Goal: Task Accomplishment & Management: Manage account settings

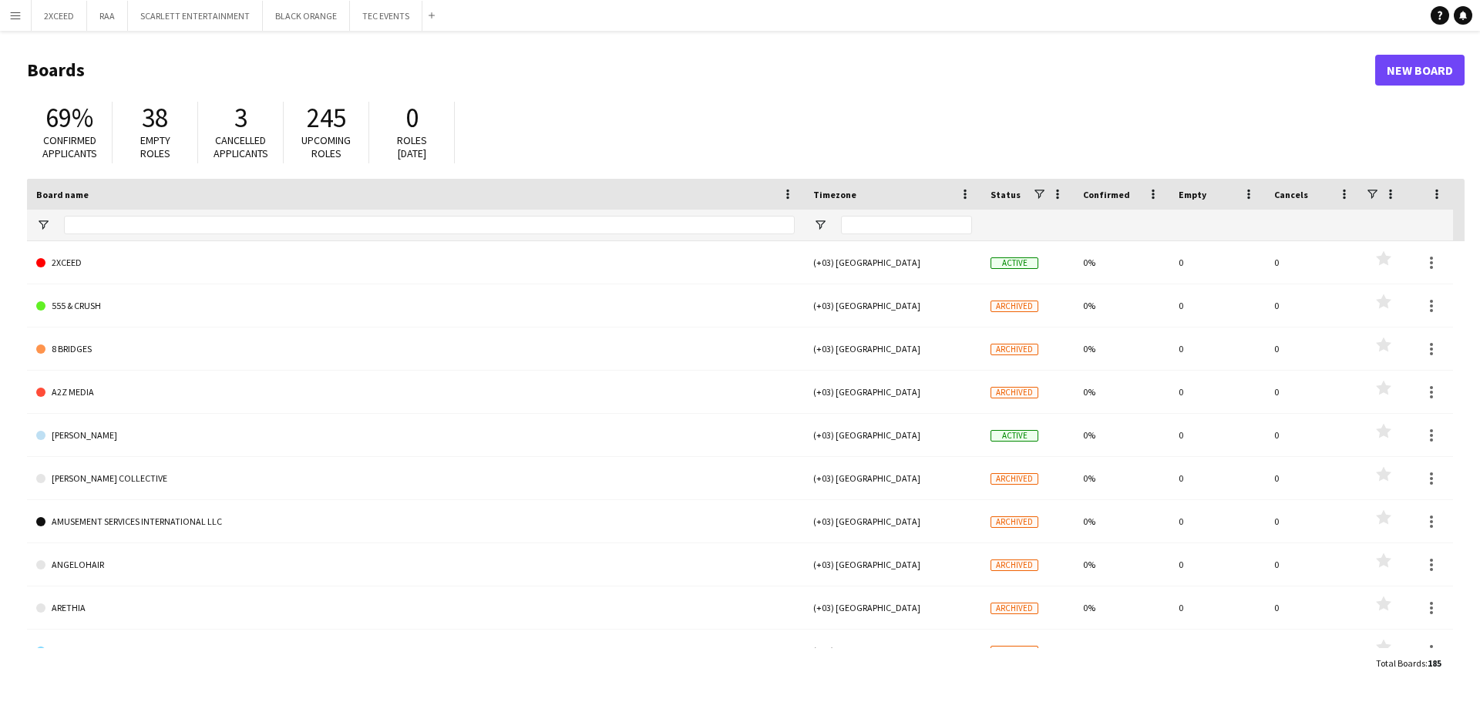
type input "***"
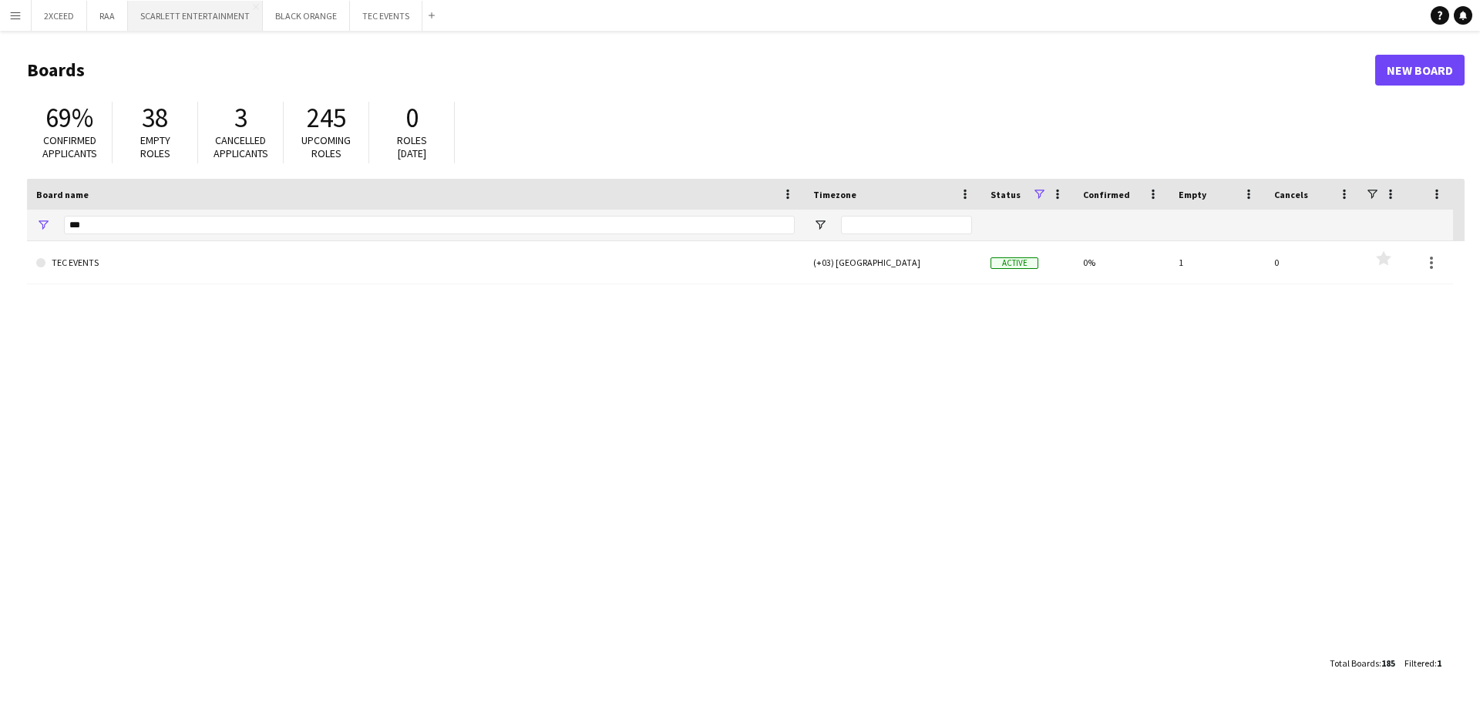
click at [205, 22] on button "SCARLETT ENTERTAINMENT Close" at bounding box center [195, 16] width 135 height 30
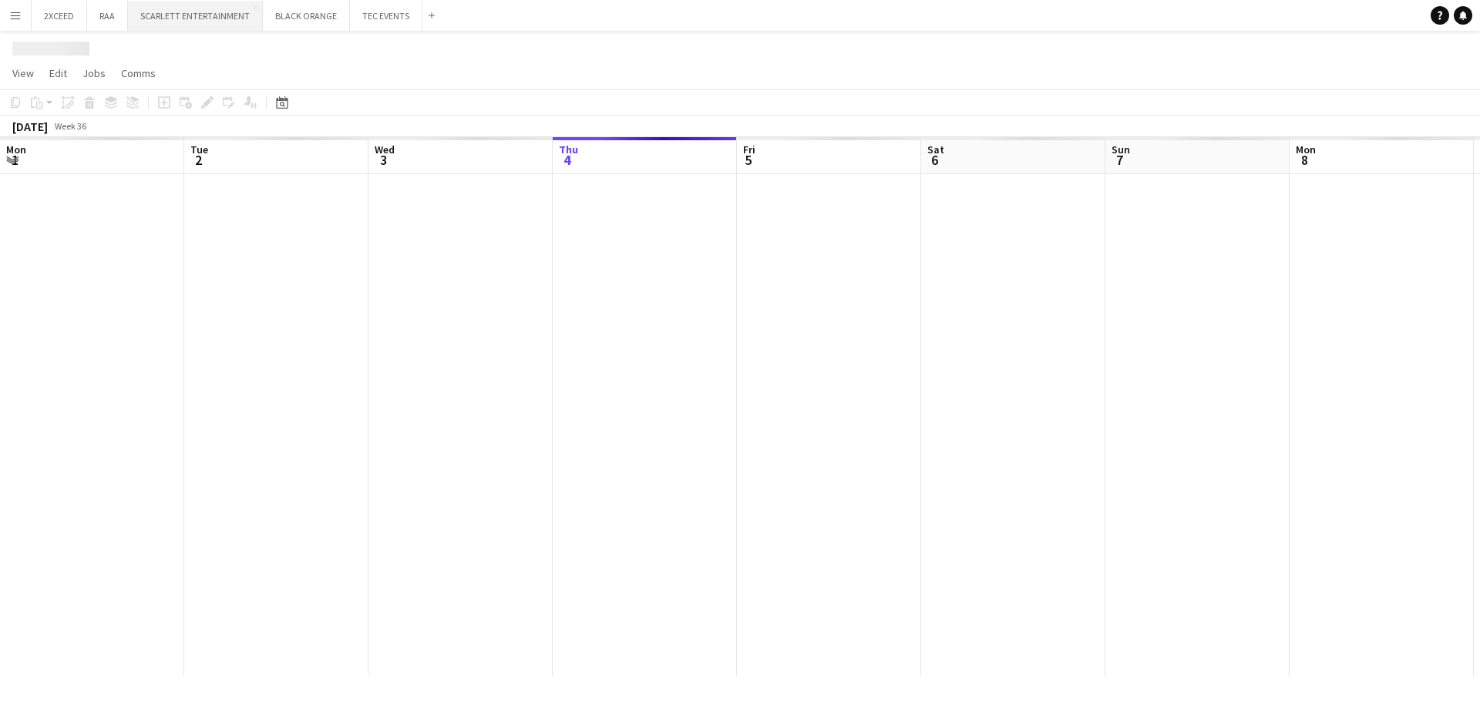
scroll to position [0, 369]
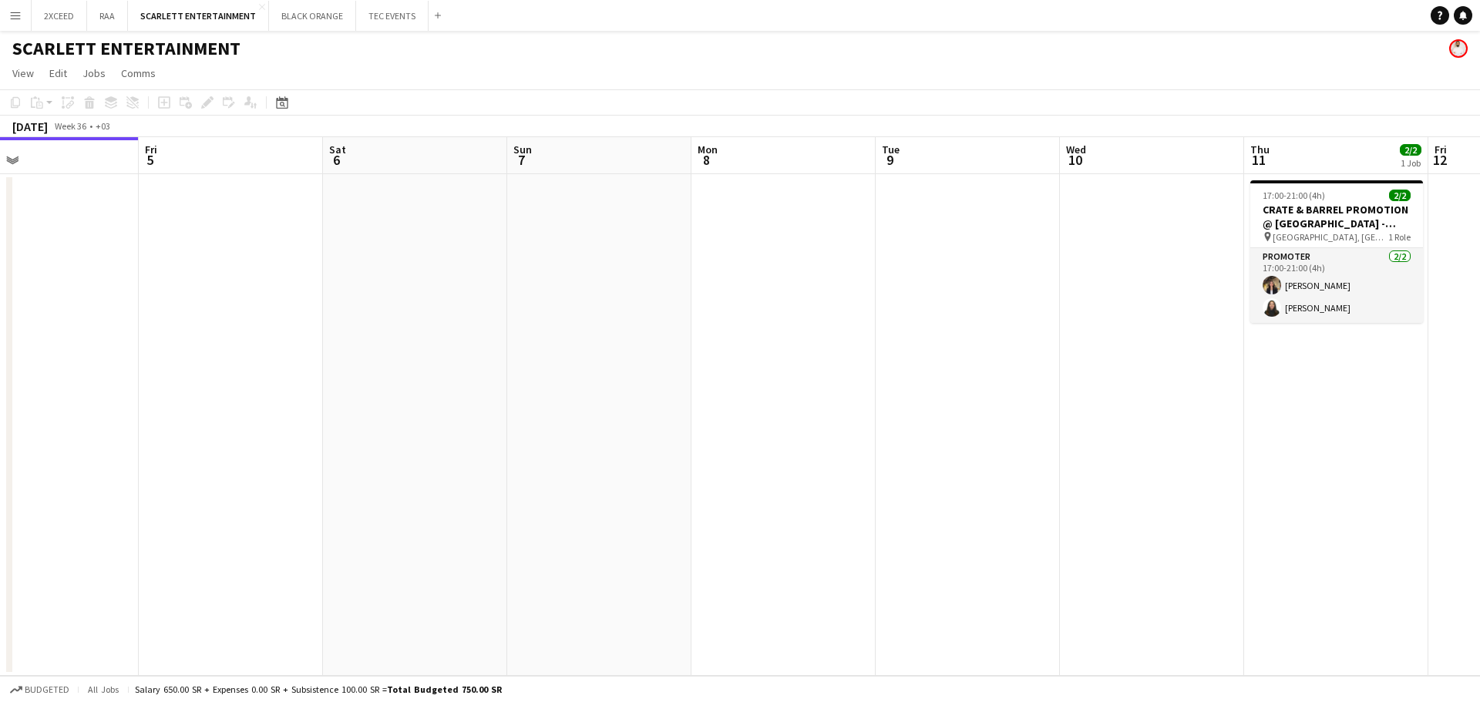
drag, startPoint x: 1244, startPoint y: 197, endPoint x: 662, endPoint y: 304, distance: 591.9
click at [662, 304] on app-calendar-viewport "Mon 1 Tue 2 Wed 3 Thu 4 Fri 5 Sat 6 Sun 7 Mon 8 Tue 9 Wed 10 Thu 11 2/2 1 Job F…" at bounding box center [740, 406] width 1480 height 539
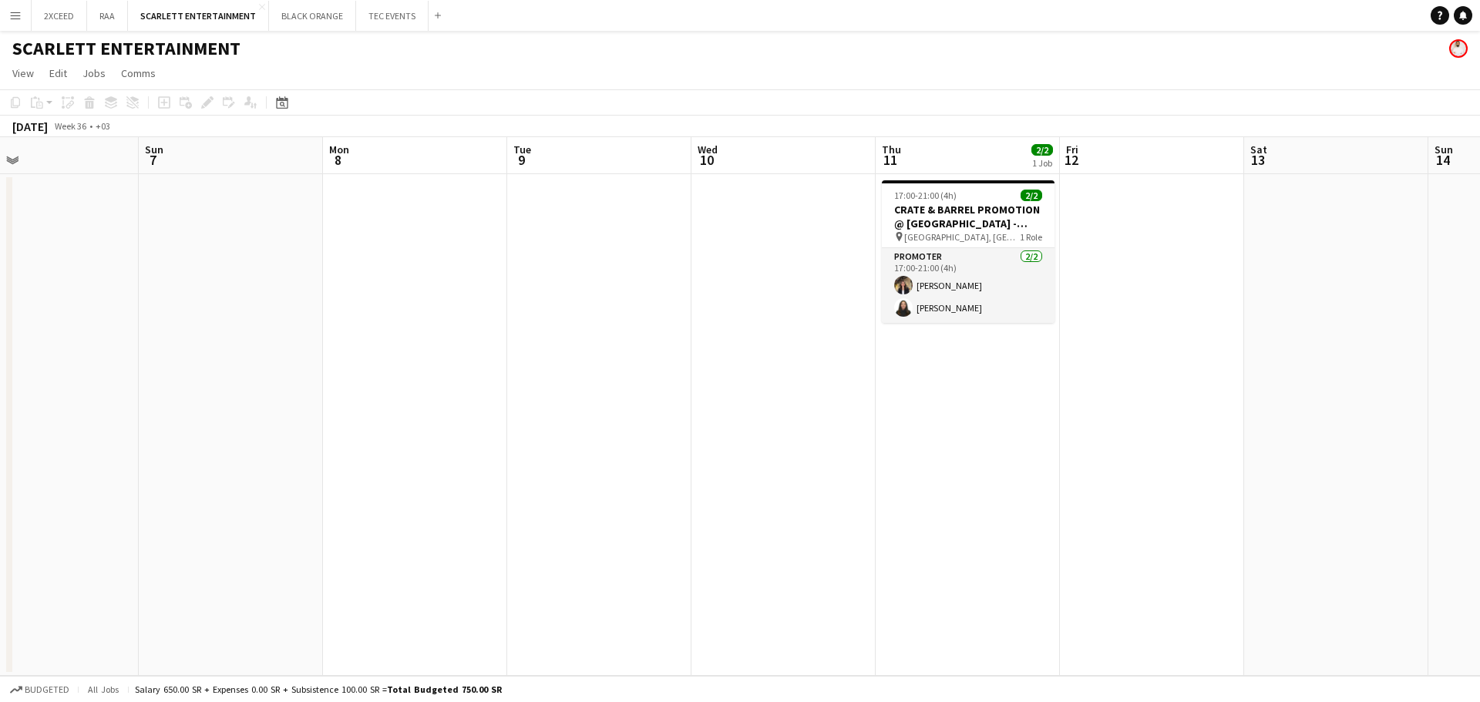
scroll to position [0, 603]
click at [967, 208] on h3 "CRATE & BARREL PROMOTION @ [GEOGRAPHIC_DATA] - [GEOGRAPHIC_DATA]" at bounding box center [963, 217] width 173 height 28
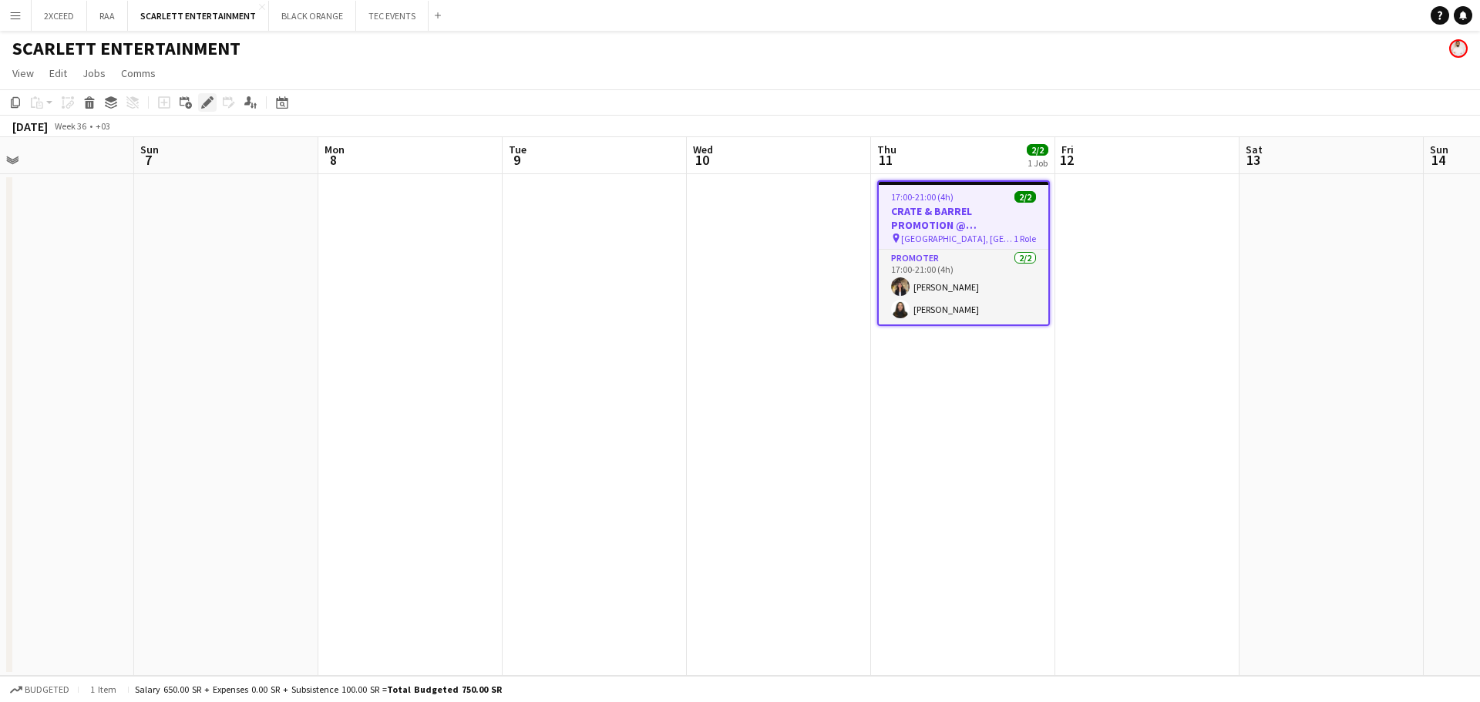
click at [204, 96] on icon "Edit" at bounding box center [207, 102] width 12 height 12
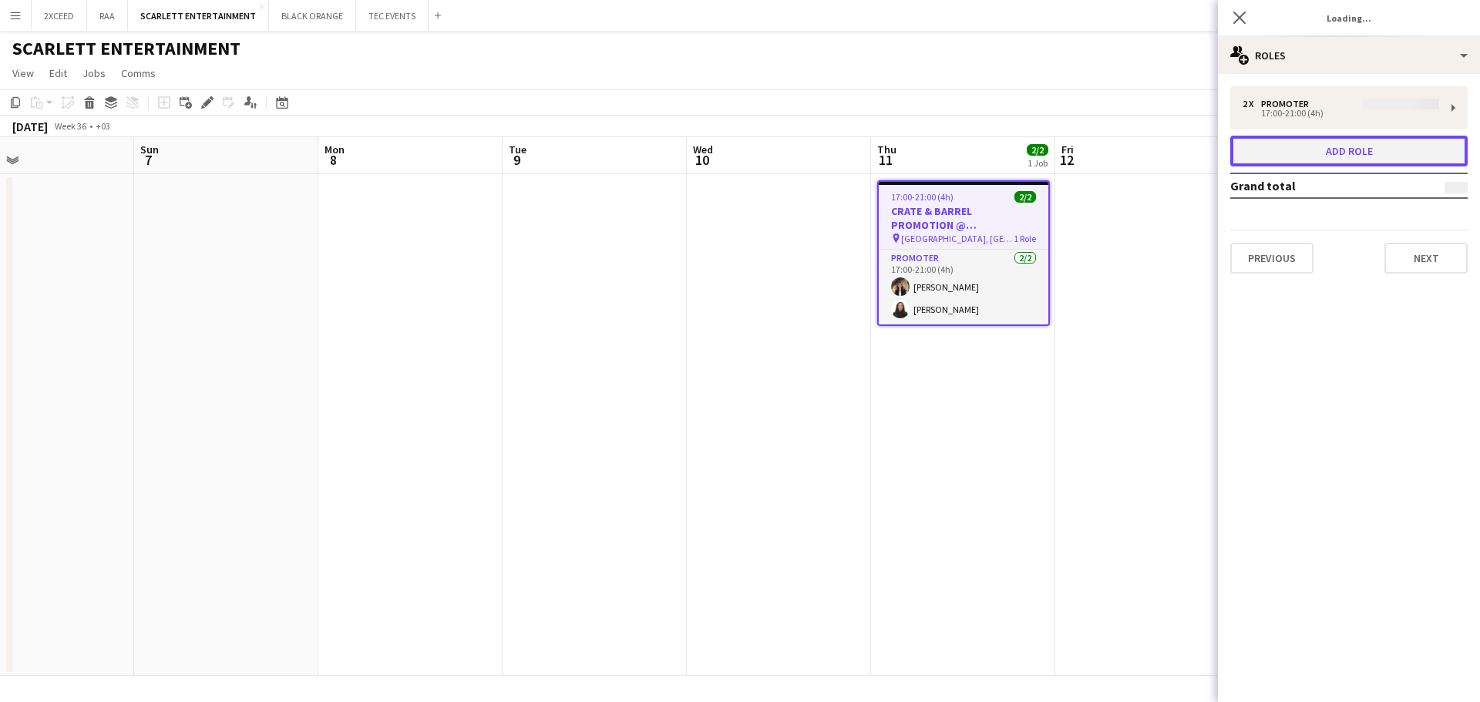
click at [1392, 159] on button "Add role" at bounding box center [1349, 151] width 237 height 31
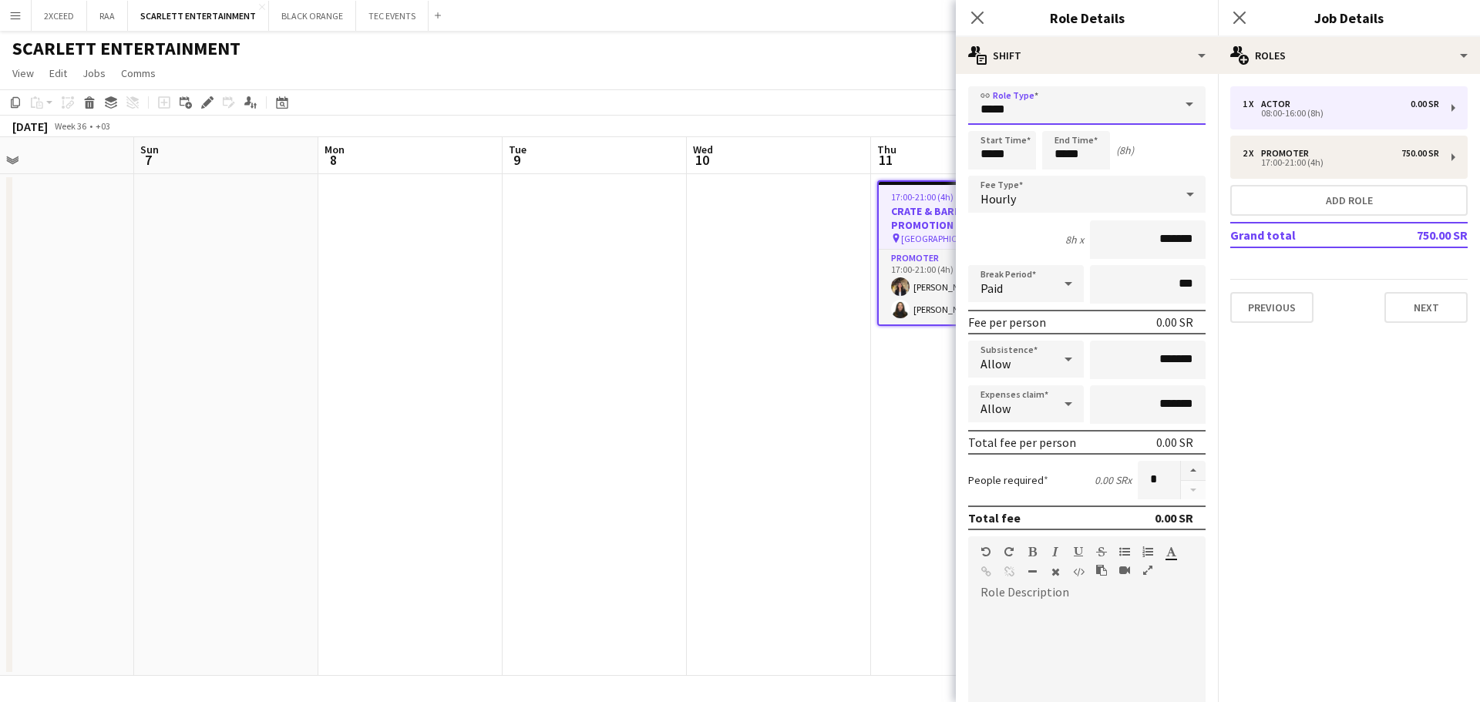
click at [1069, 117] on input "*****" at bounding box center [1086, 105] width 237 height 39
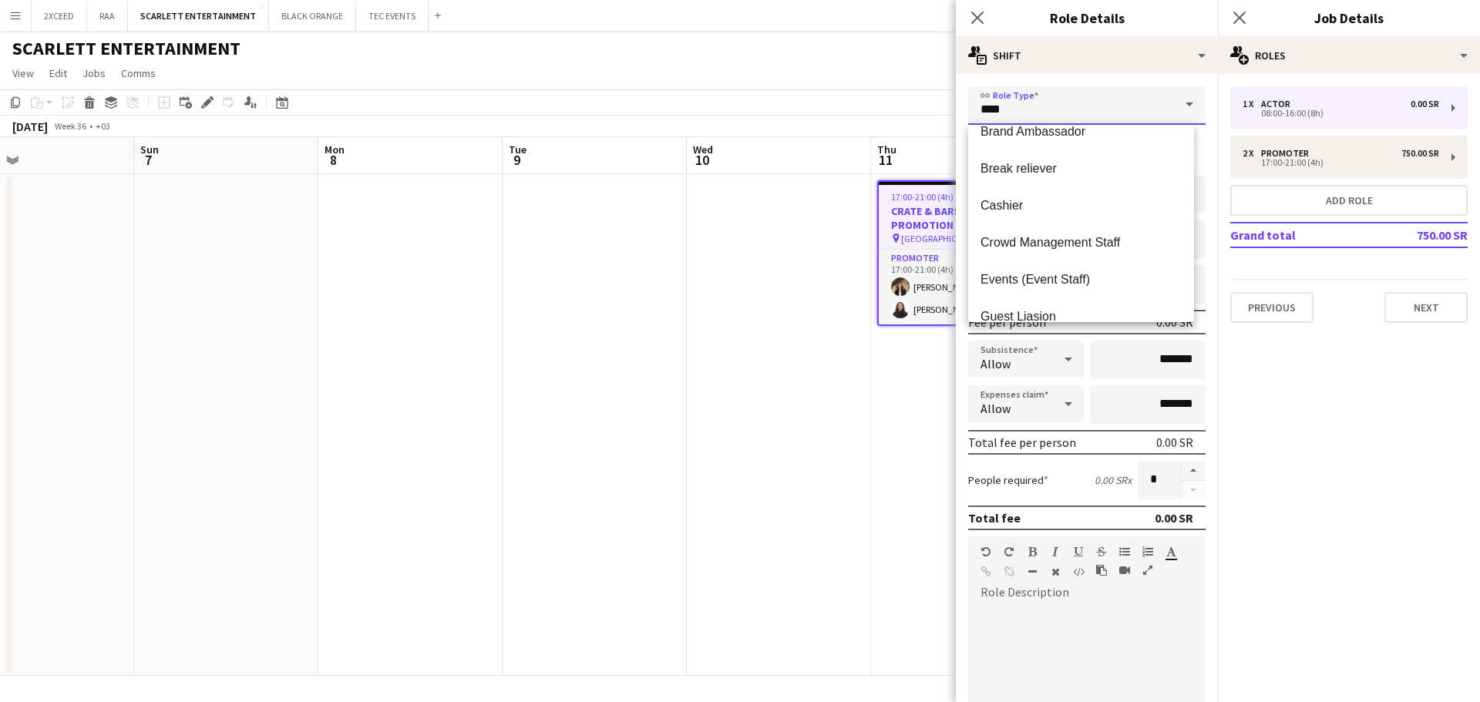
scroll to position [0, 0]
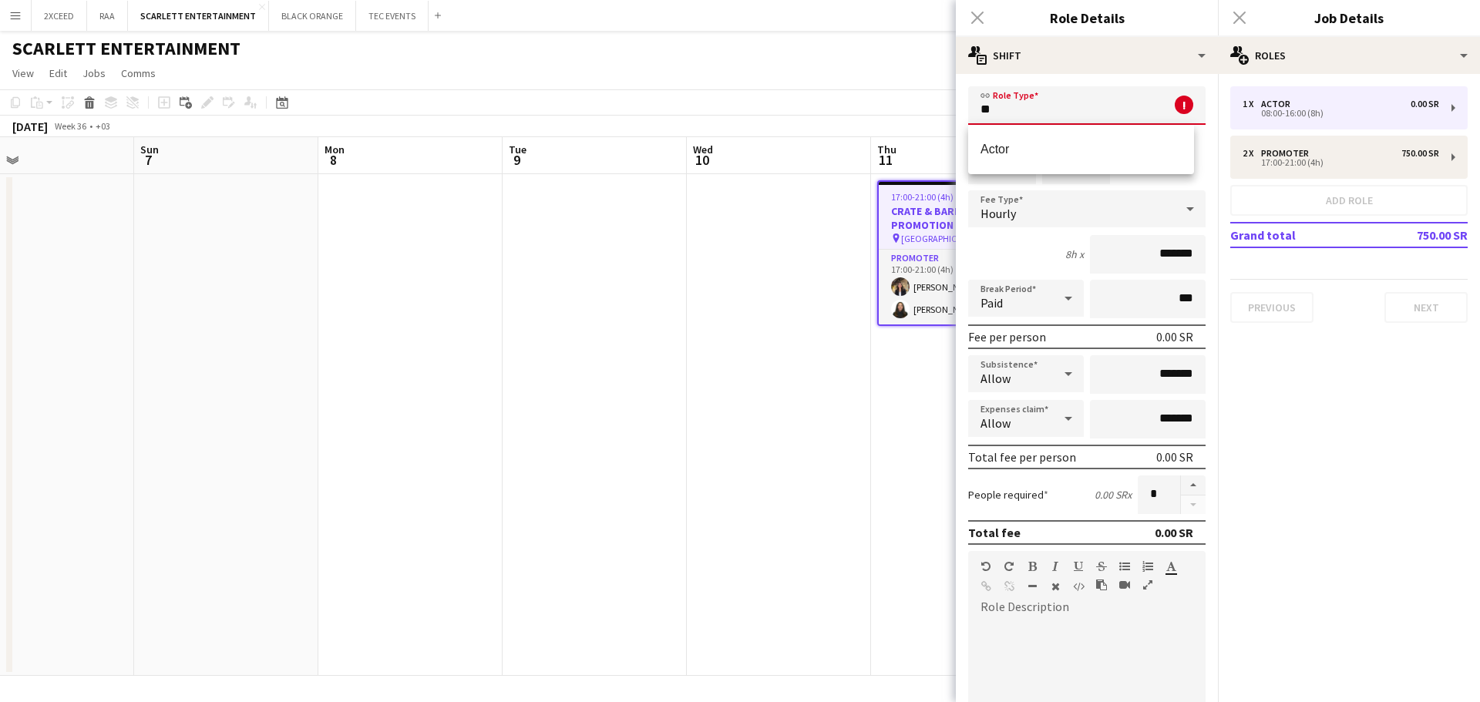
type input "*"
click at [1103, 163] on mat-option "THA Manager" at bounding box center [1081, 149] width 226 height 37
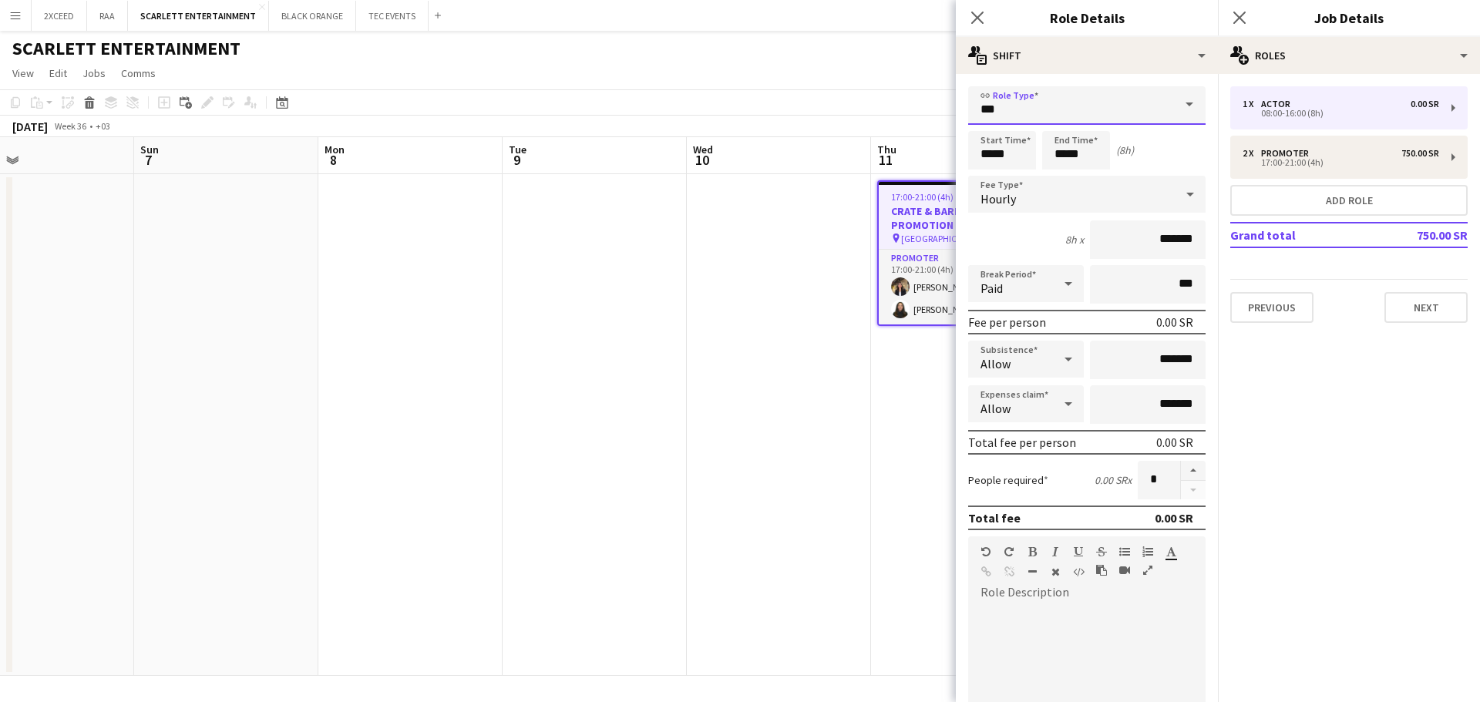
type input "**********"
click at [1111, 193] on div "Hourly" at bounding box center [1071, 194] width 207 height 37
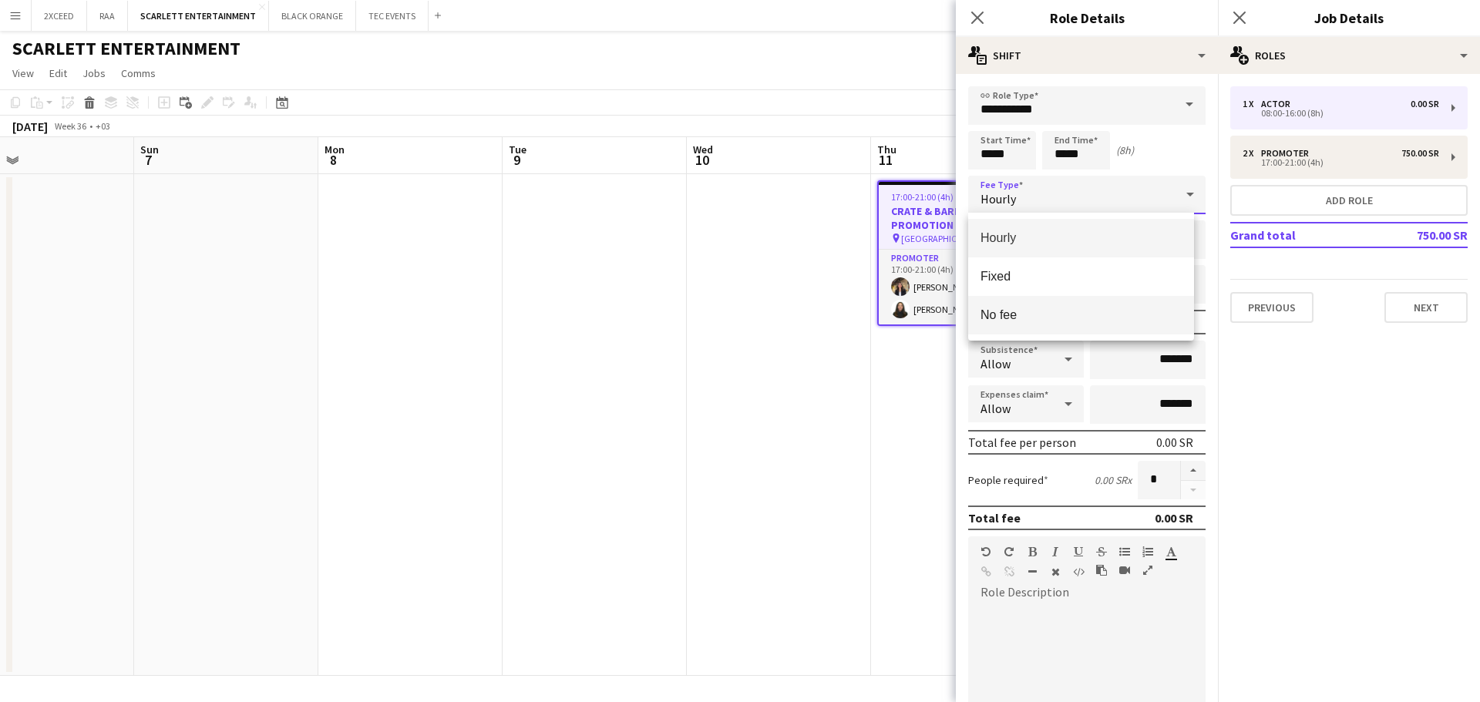
click at [1127, 312] on span "No fee" at bounding box center [1081, 315] width 201 height 15
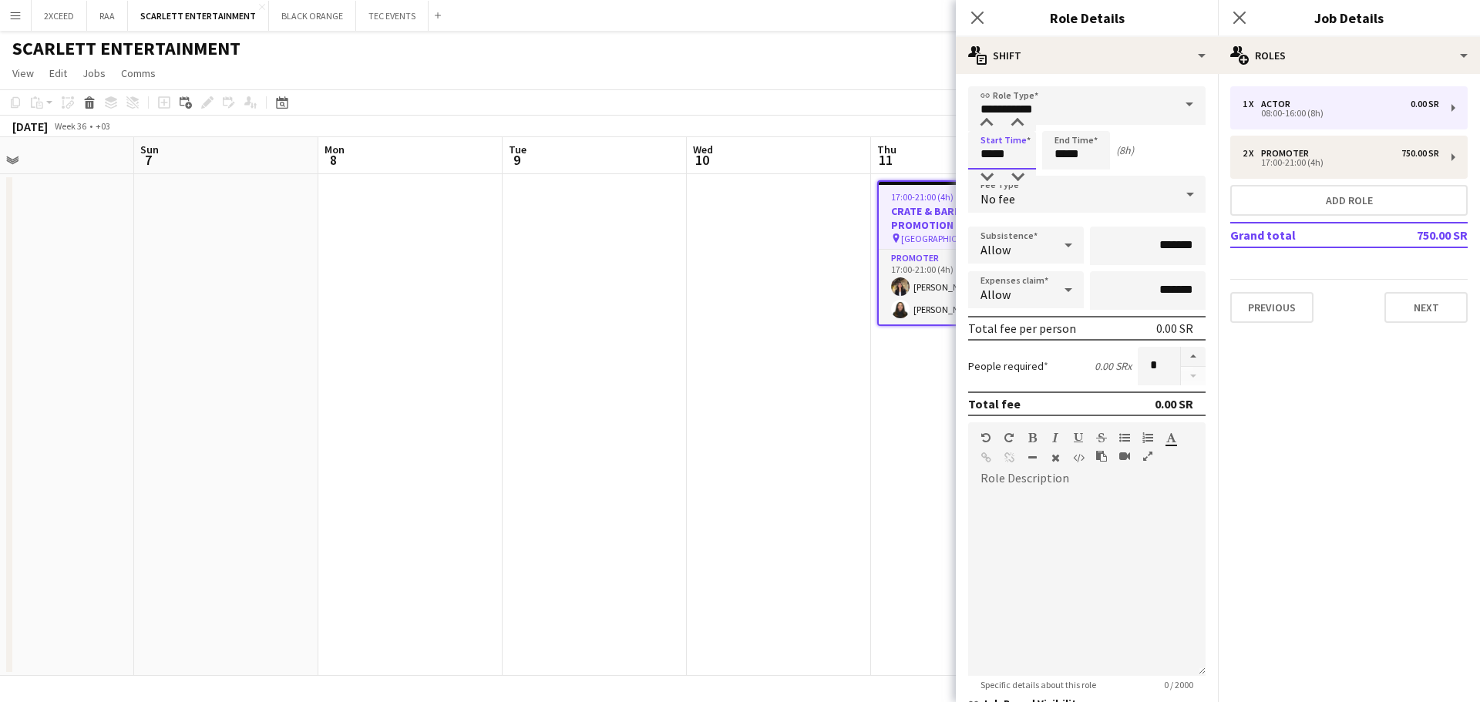
click at [983, 156] on input "*****" at bounding box center [1002, 150] width 68 height 39
type input "*****"
drag, startPoint x: 1068, startPoint y: 157, endPoint x: 1053, endPoint y: 158, distance: 14.7
click at [1053, 158] on input "*****" at bounding box center [1076, 150] width 68 height 39
type input "*****"
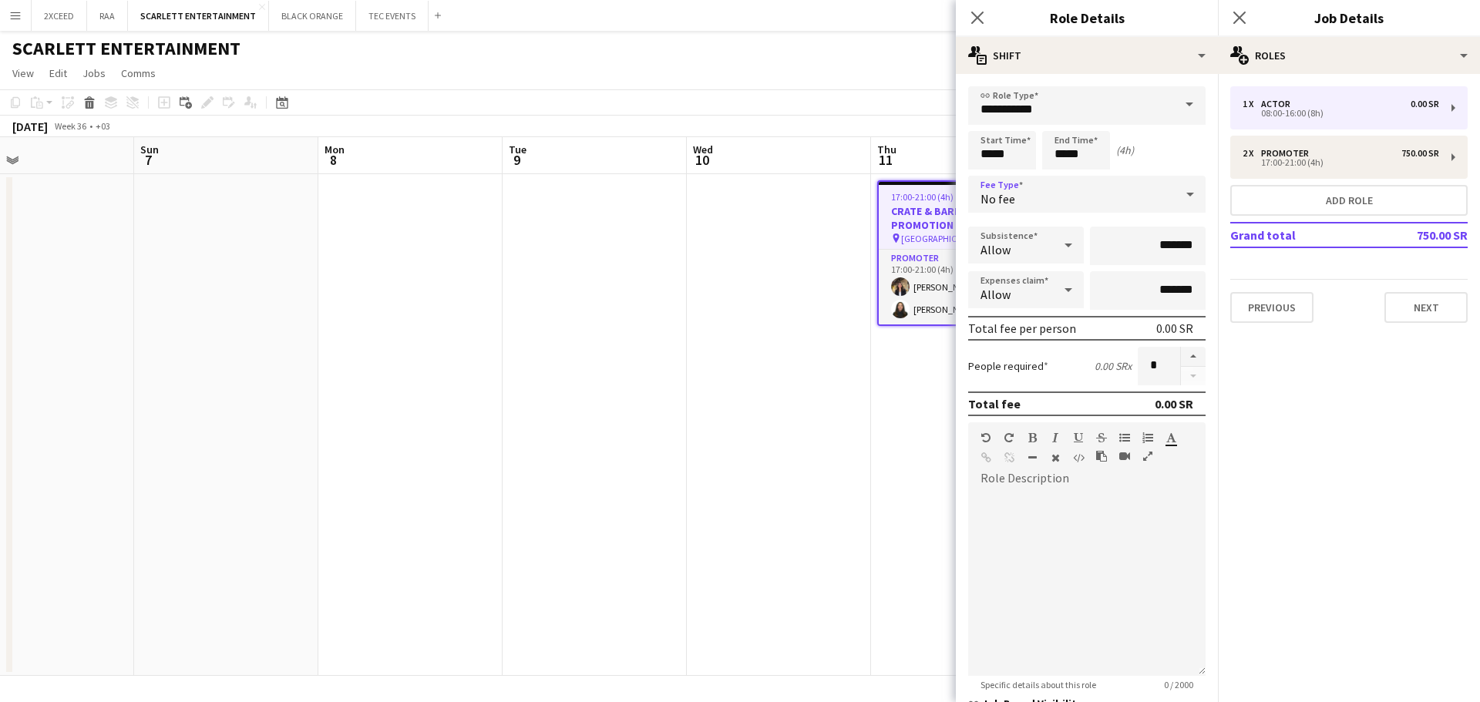
click at [1126, 192] on div "No fee" at bounding box center [1071, 194] width 207 height 37
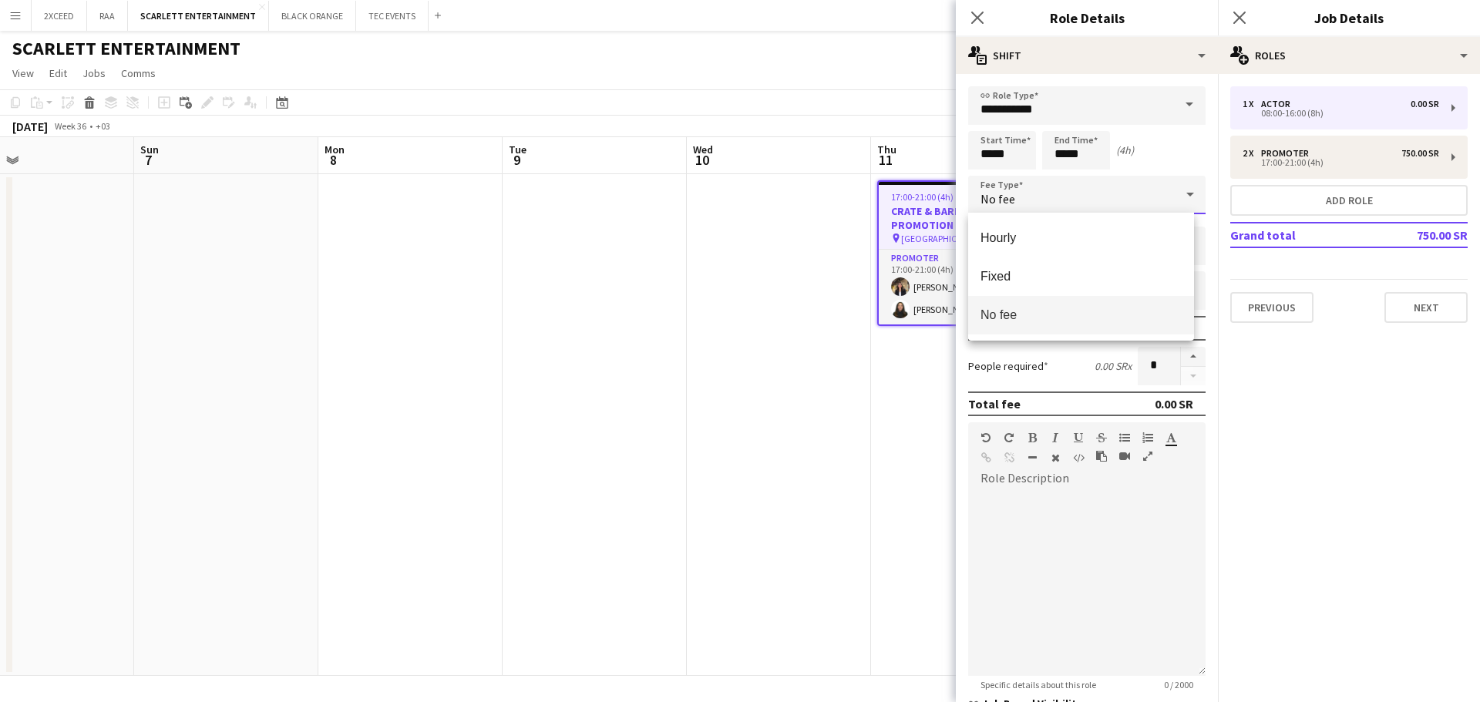
click at [1168, 136] on div at bounding box center [740, 351] width 1480 height 702
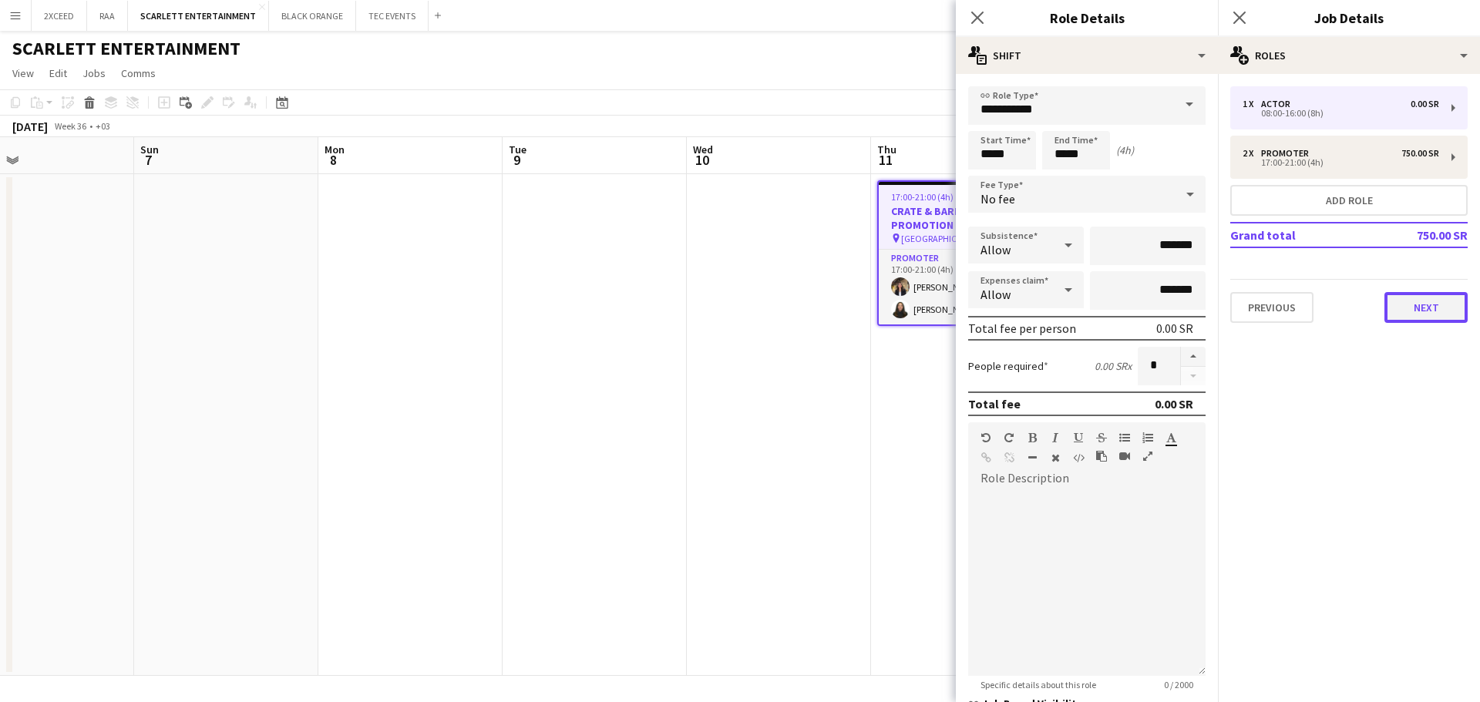
click at [1430, 312] on button "Next" at bounding box center [1426, 307] width 83 height 31
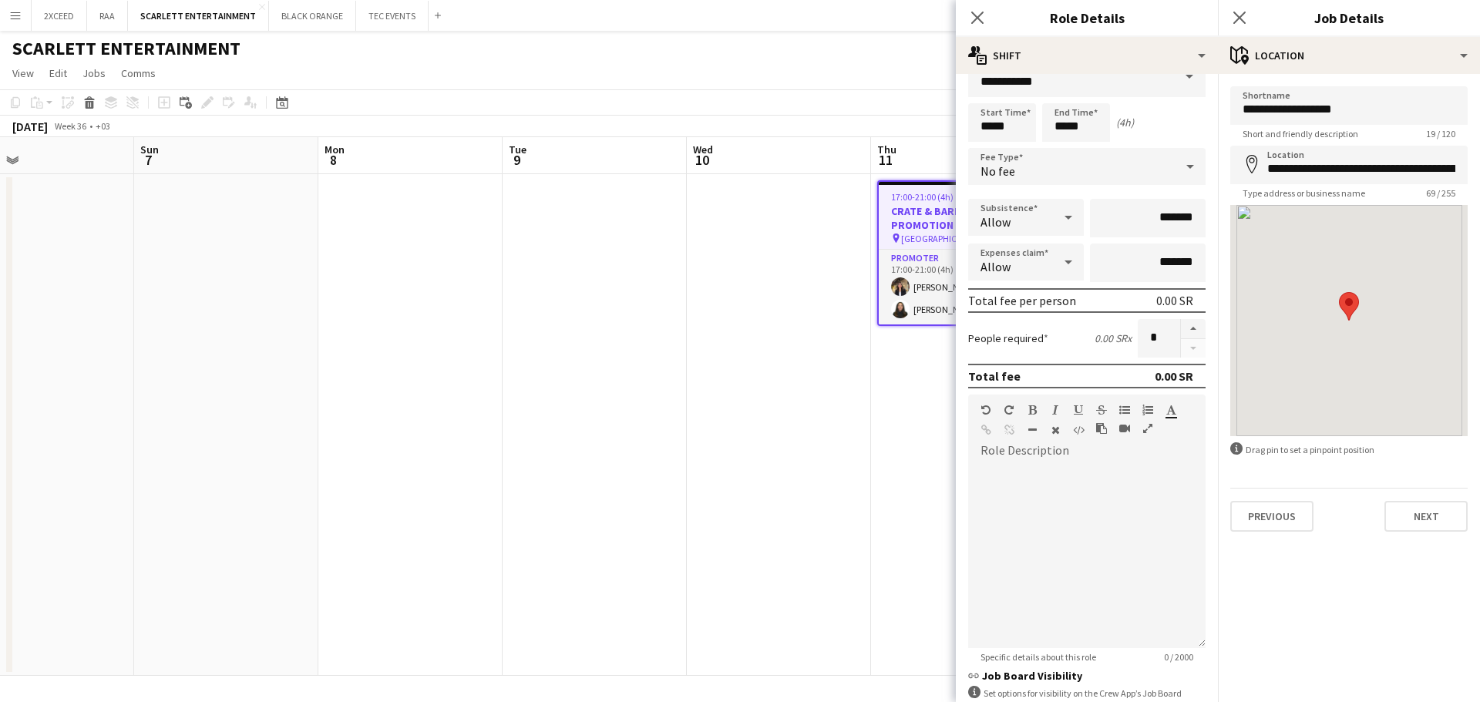
scroll to position [149, 0]
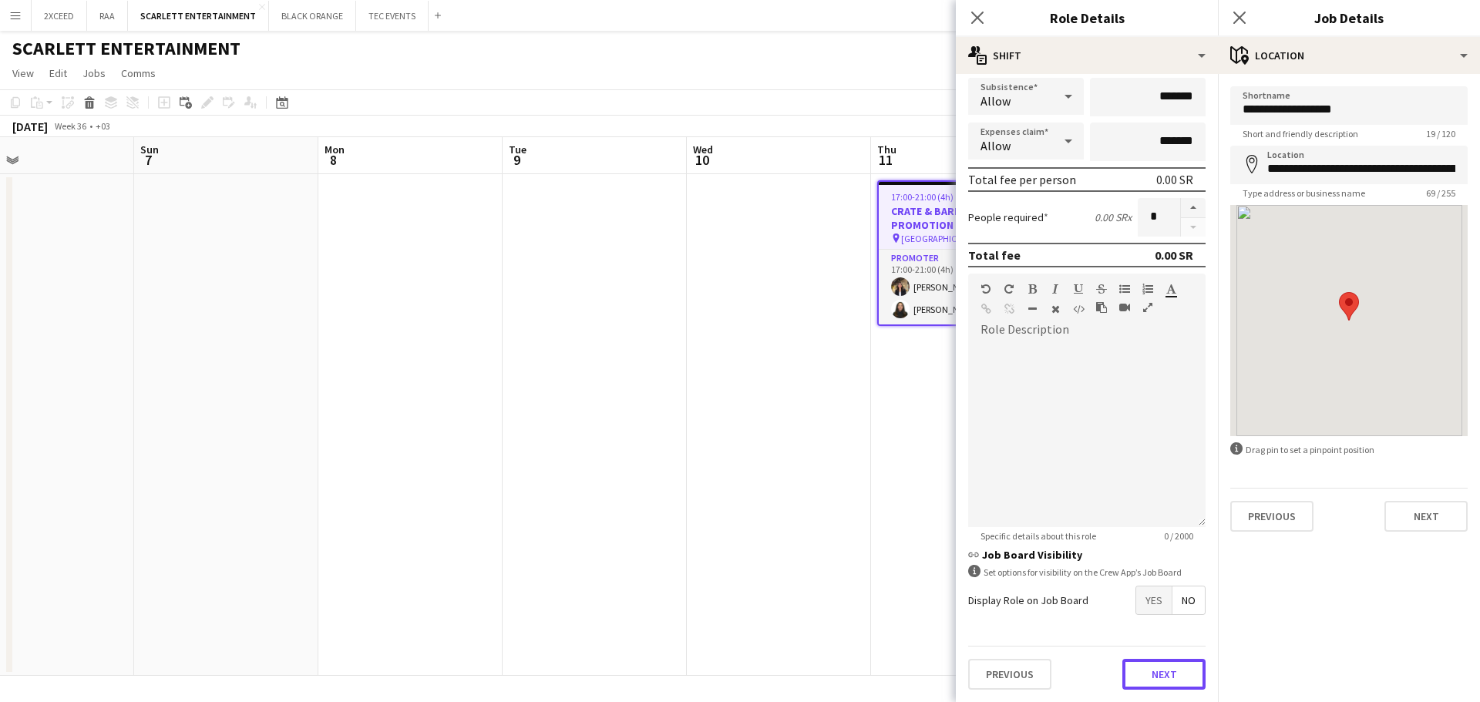
click at [1163, 665] on button "Next" at bounding box center [1164, 674] width 83 height 31
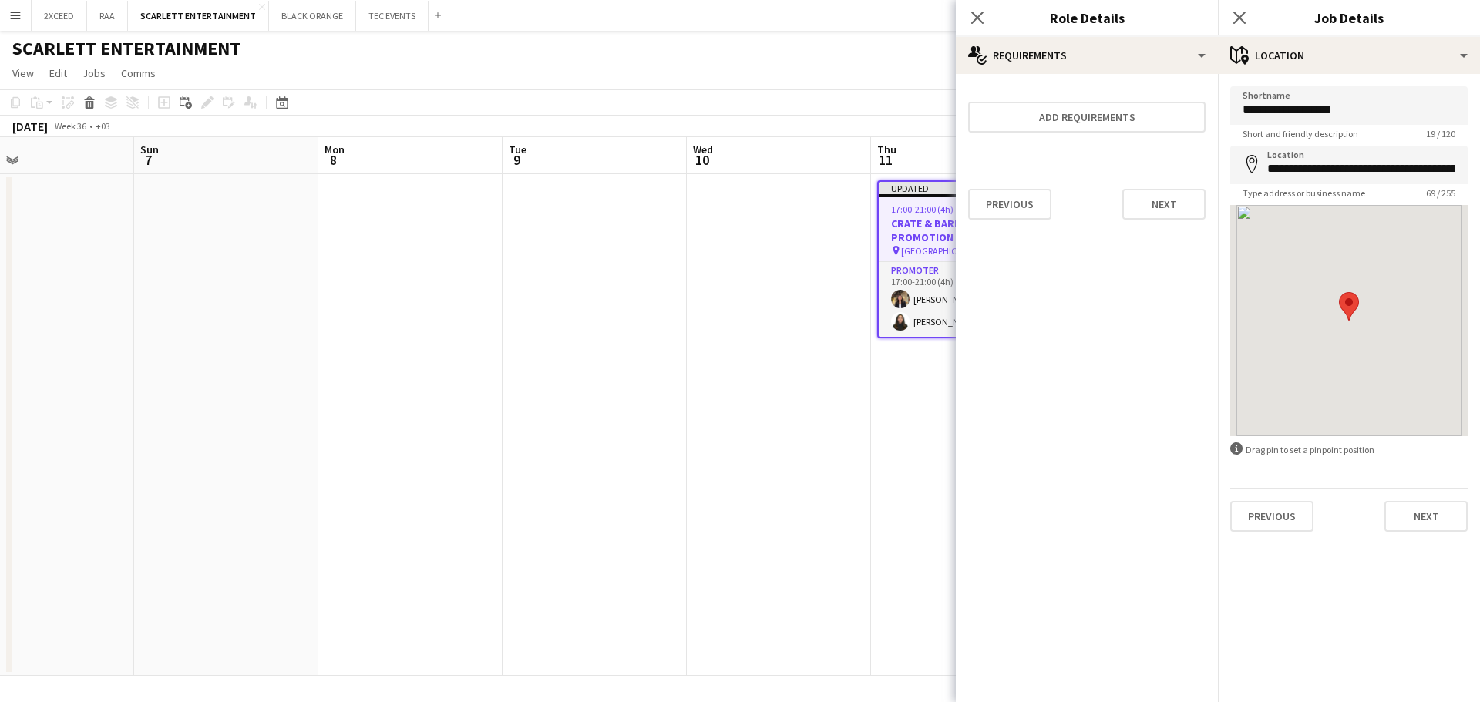
scroll to position [0, 0]
click at [979, 22] on icon "Close pop-in" at bounding box center [977, 17] width 15 height 15
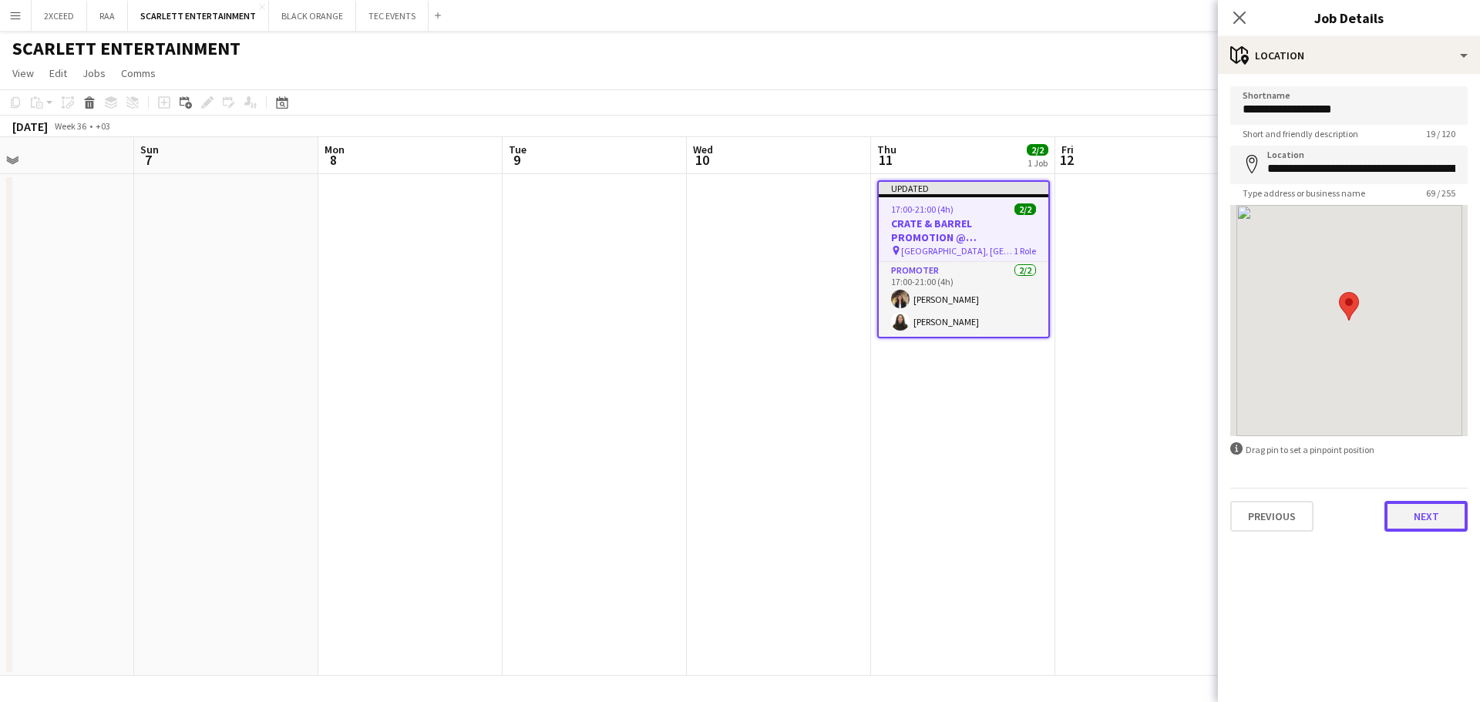
click at [1423, 520] on button "Next" at bounding box center [1426, 516] width 83 height 31
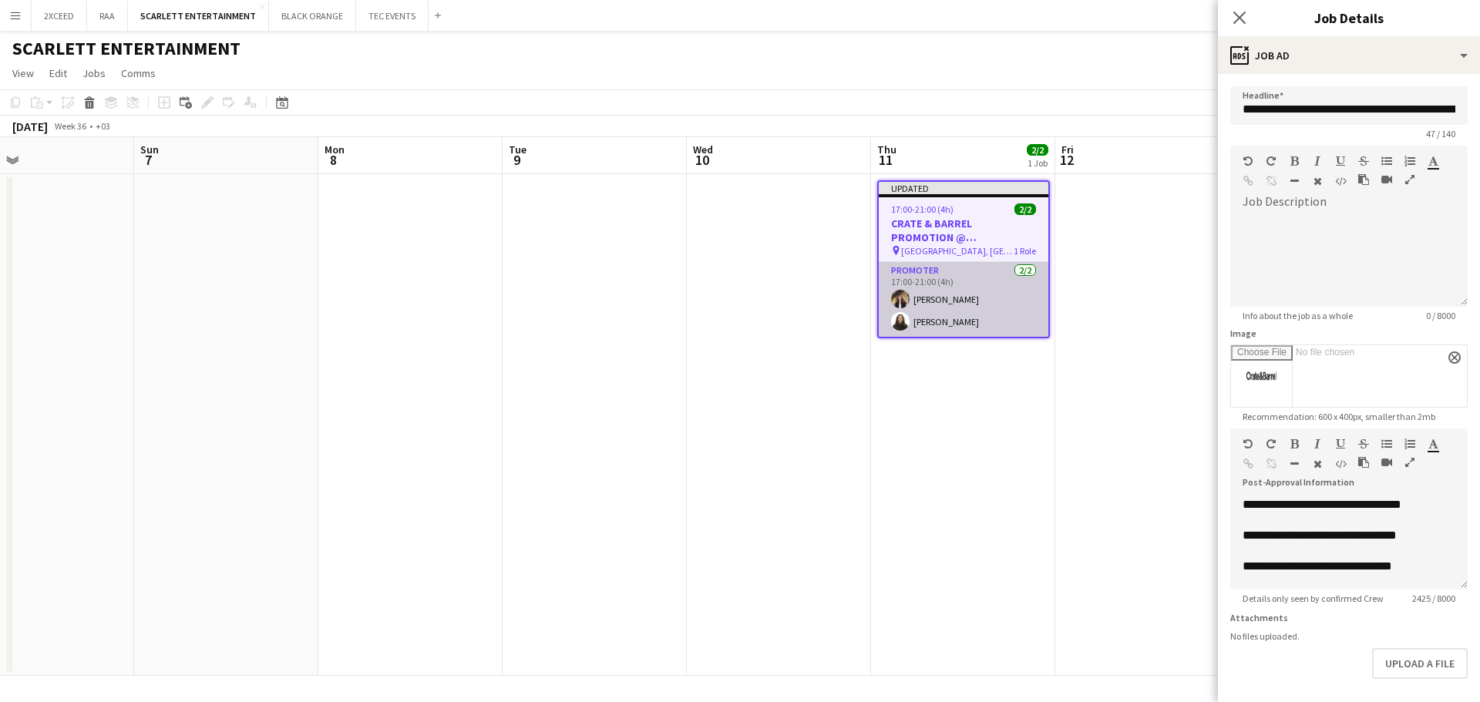
click at [995, 291] on app-card-role "Promoter [DATE] 17:00-21:00 (4h) [PERSON_NAME]" at bounding box center [964, 299] width 170 height 75
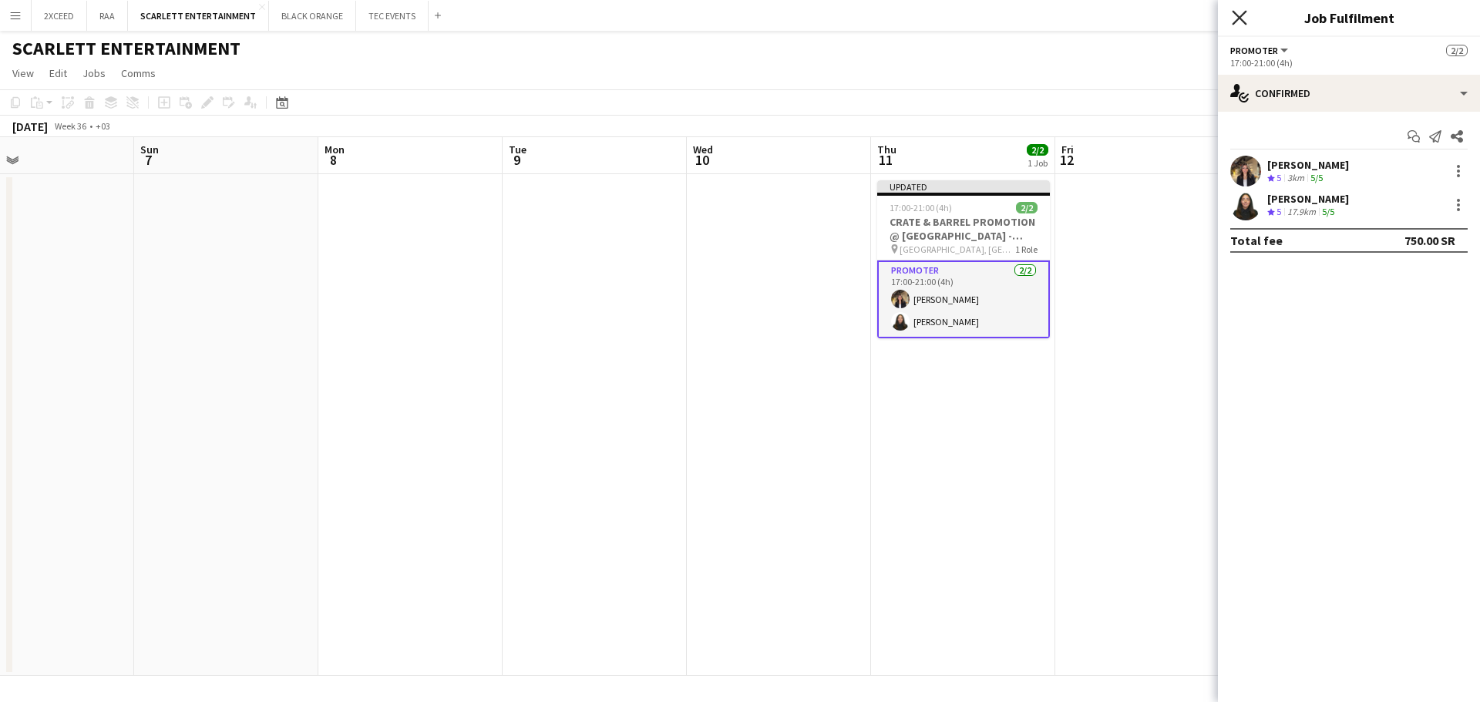
click at [1244, 18] on icon "Close pop-in" at bounding box center [1239, 17] width 15 height 15
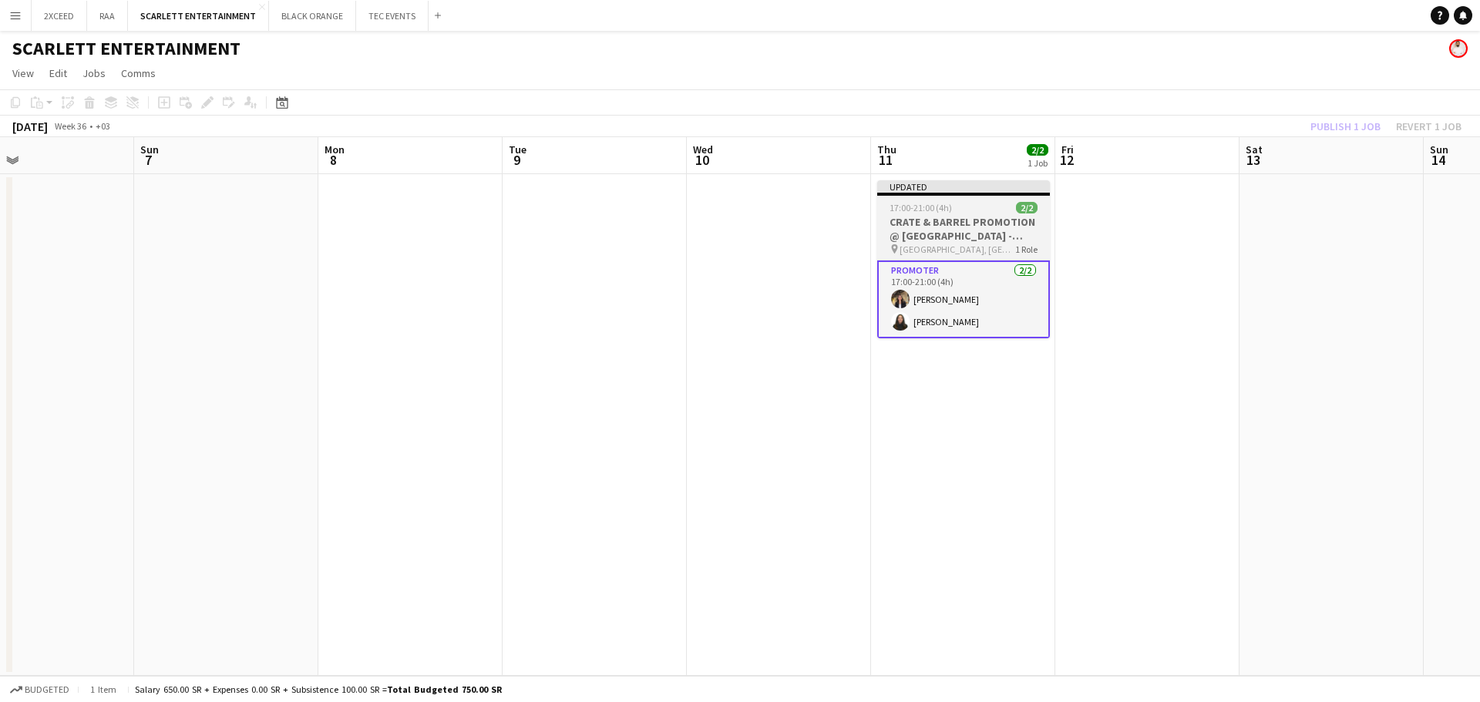
click at [992, 238] on h3 "CRATE & BARREL PROMOTION @ [GEOGRAPHIC_DATA] - [GEOGRAPHIC_DATA]" at bounding box center [963, 229] width 173 height 28
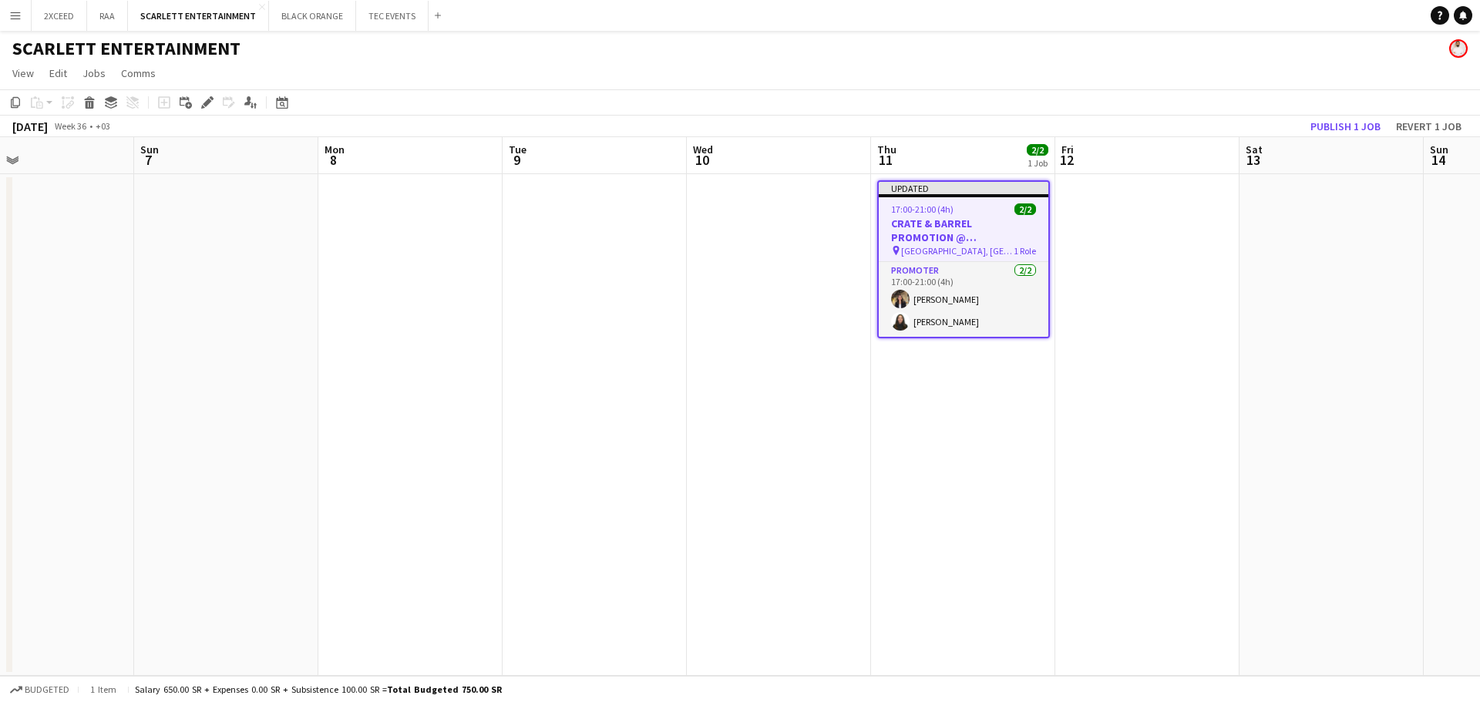
click at [1166, 238] on app-date-cell at bounding box center [1148, 425] width 184 height 502
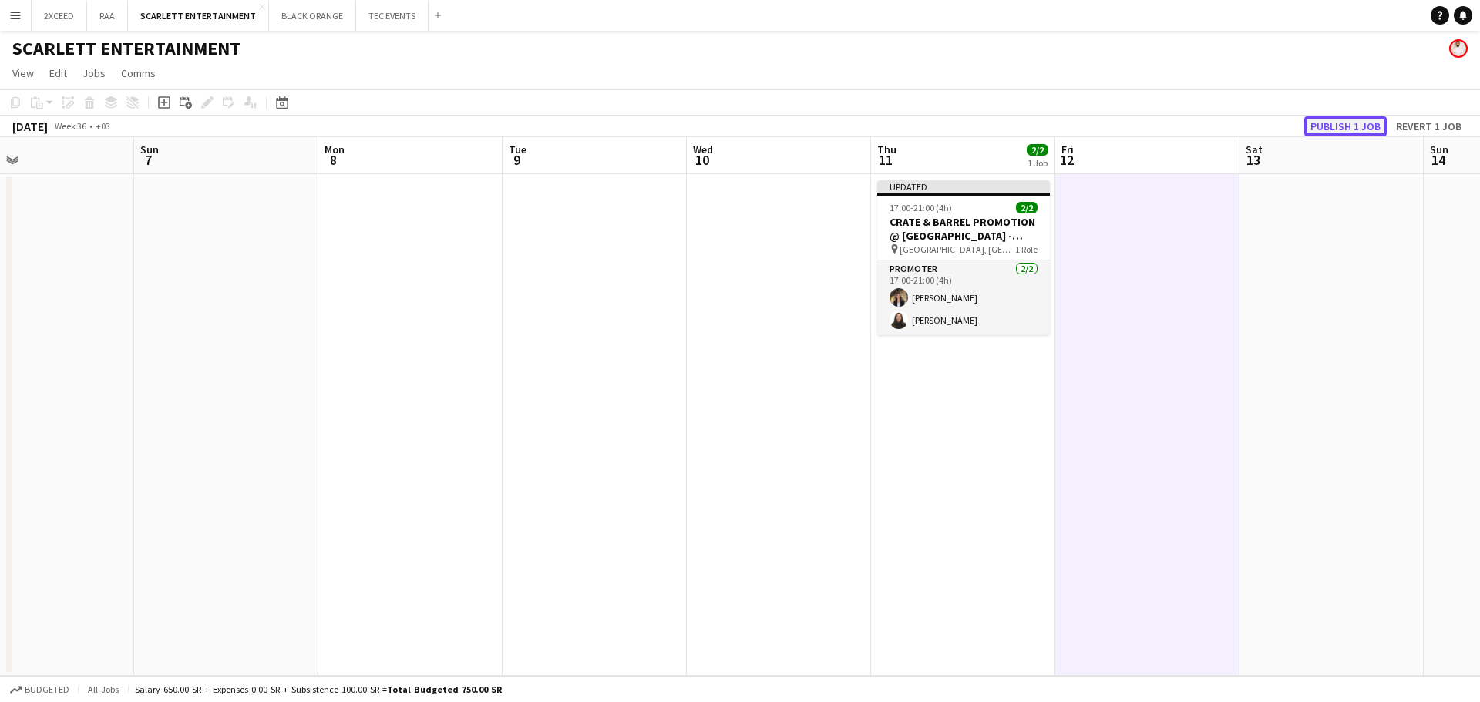
click at [1340, 121] on button "Publish 1 job" at bounding box center [1346, 126] width 83 height 20
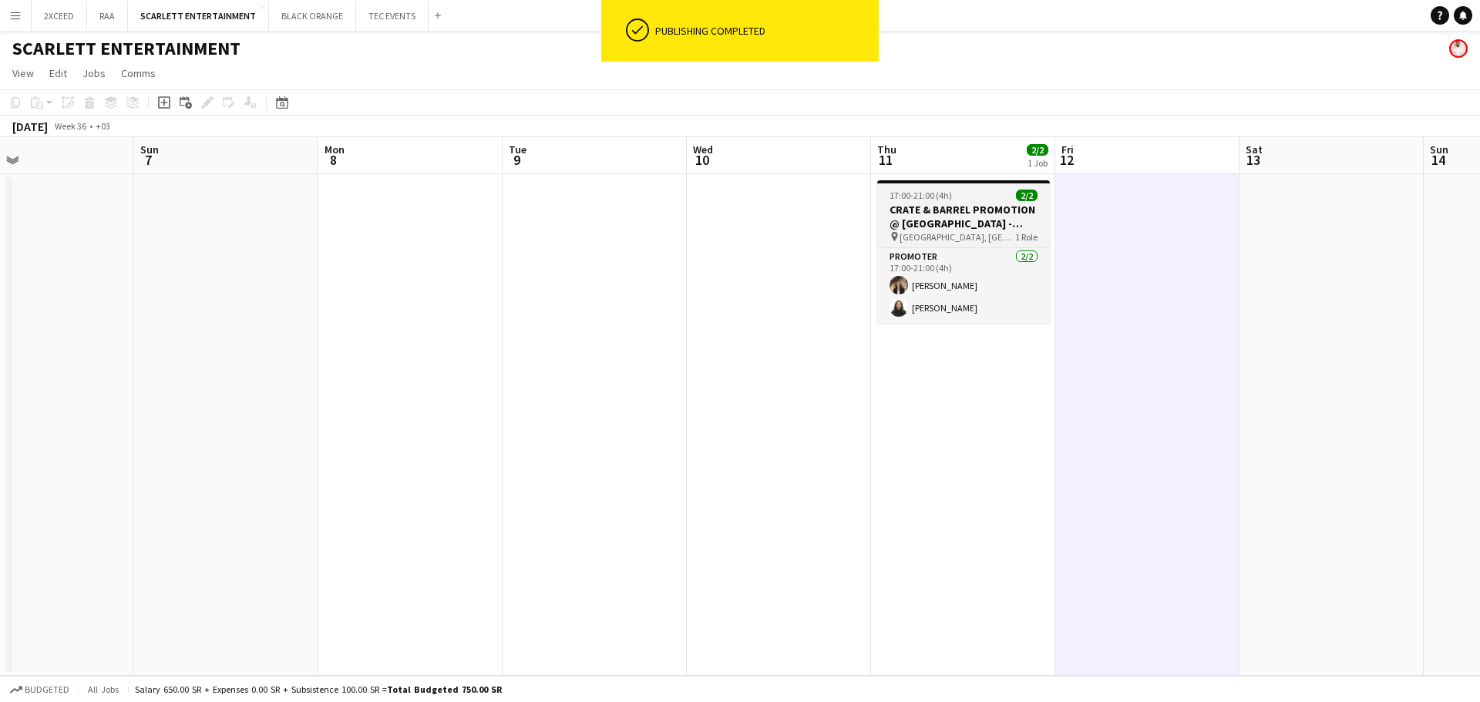
click at [1007, 214] on h3 "CRATE & BARREL PROMOTION @ [GEOGRAPHIC_DATA] - [GEOGRAPHIC_DATA]" at bounding box center [963, 217] width 173 height 28
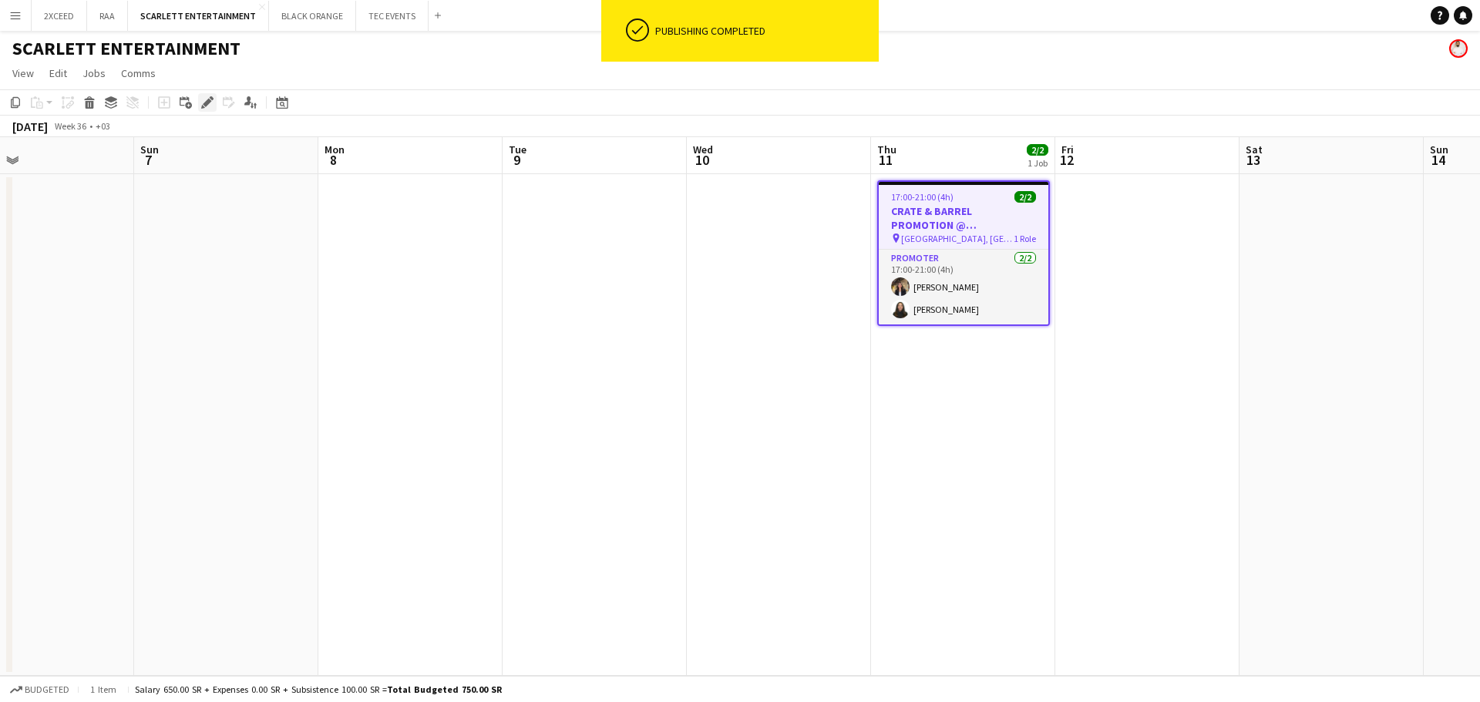
click at [211, 103] on icon "Edit" at bounding box center [207, 102] width 12 height 12
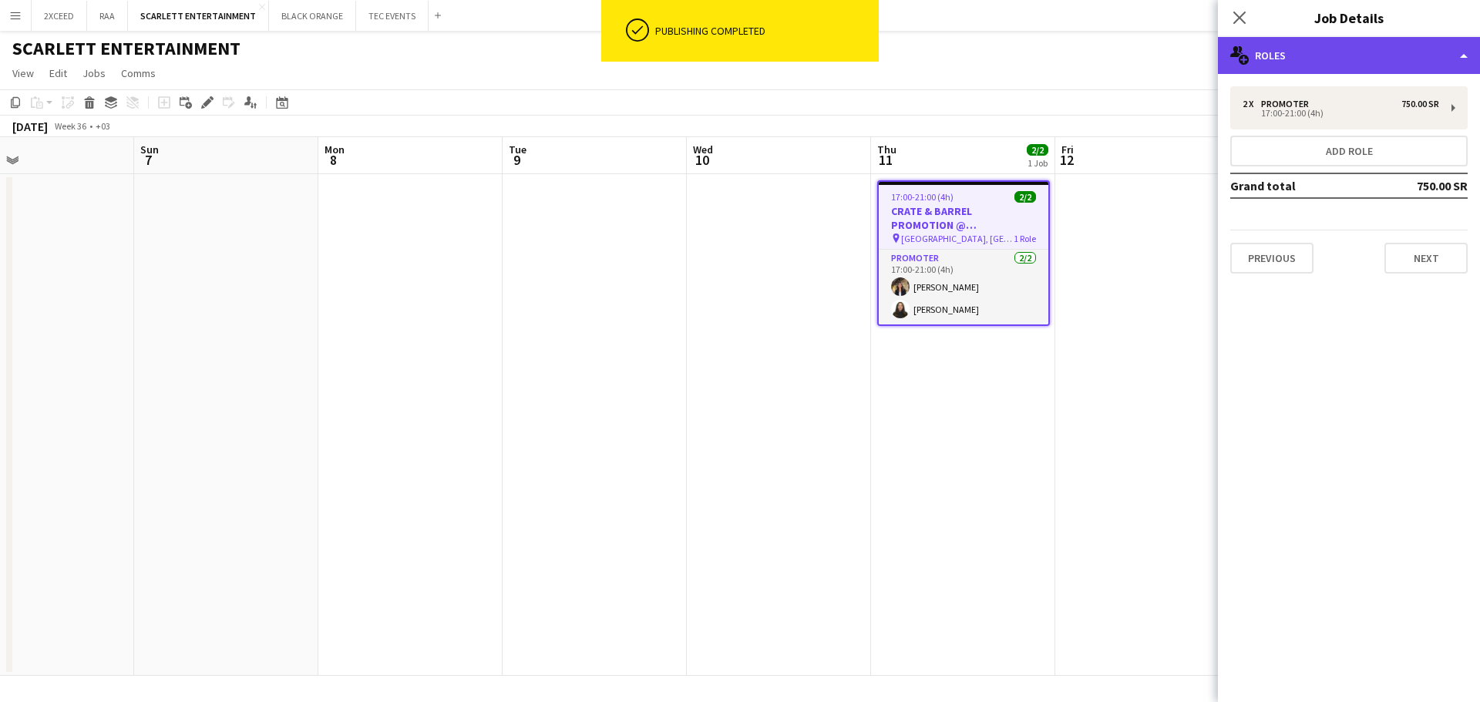
click at [1393, 54] on div "multiple-users-add Roles" at bounding box center [1349, 55] width 262 height 37
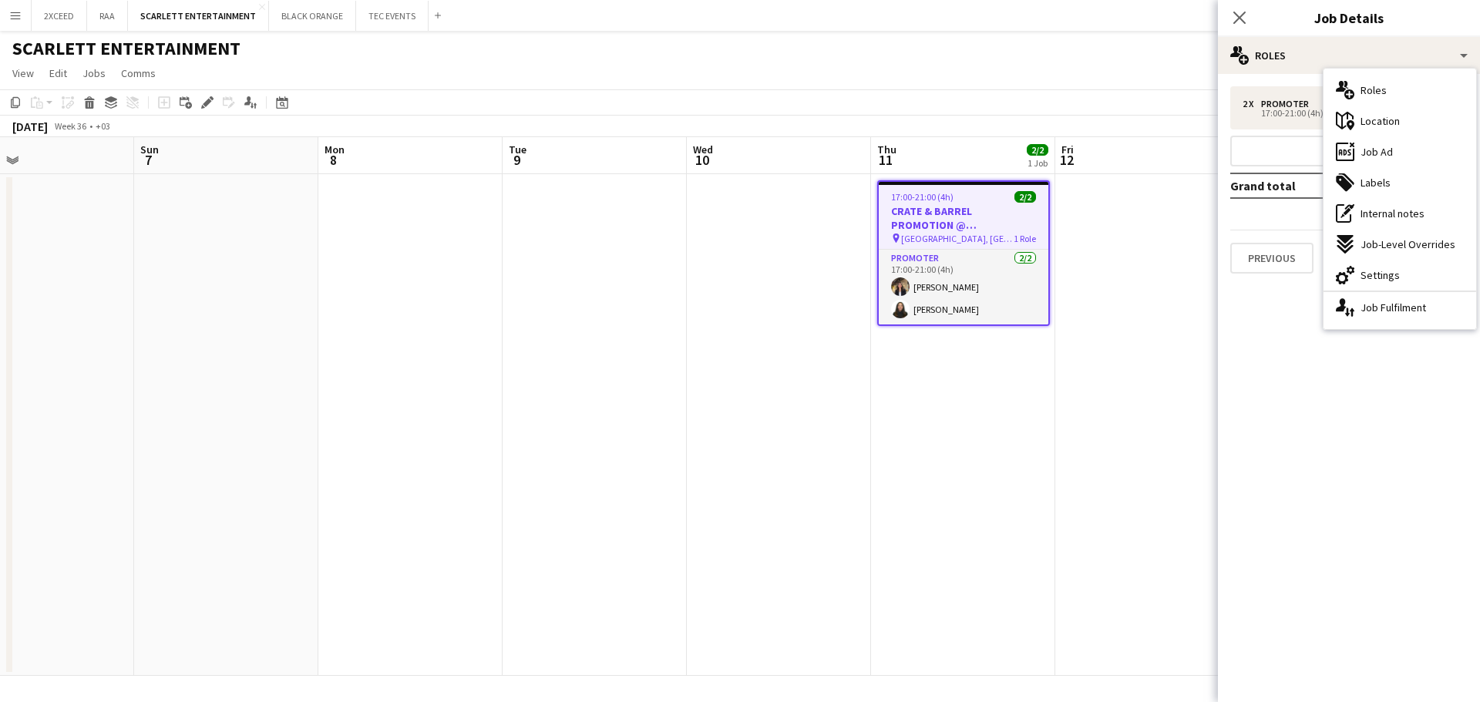
click at [1217, 201] on app-date-cell at bounding box center [1148, 425] width 184 height 502
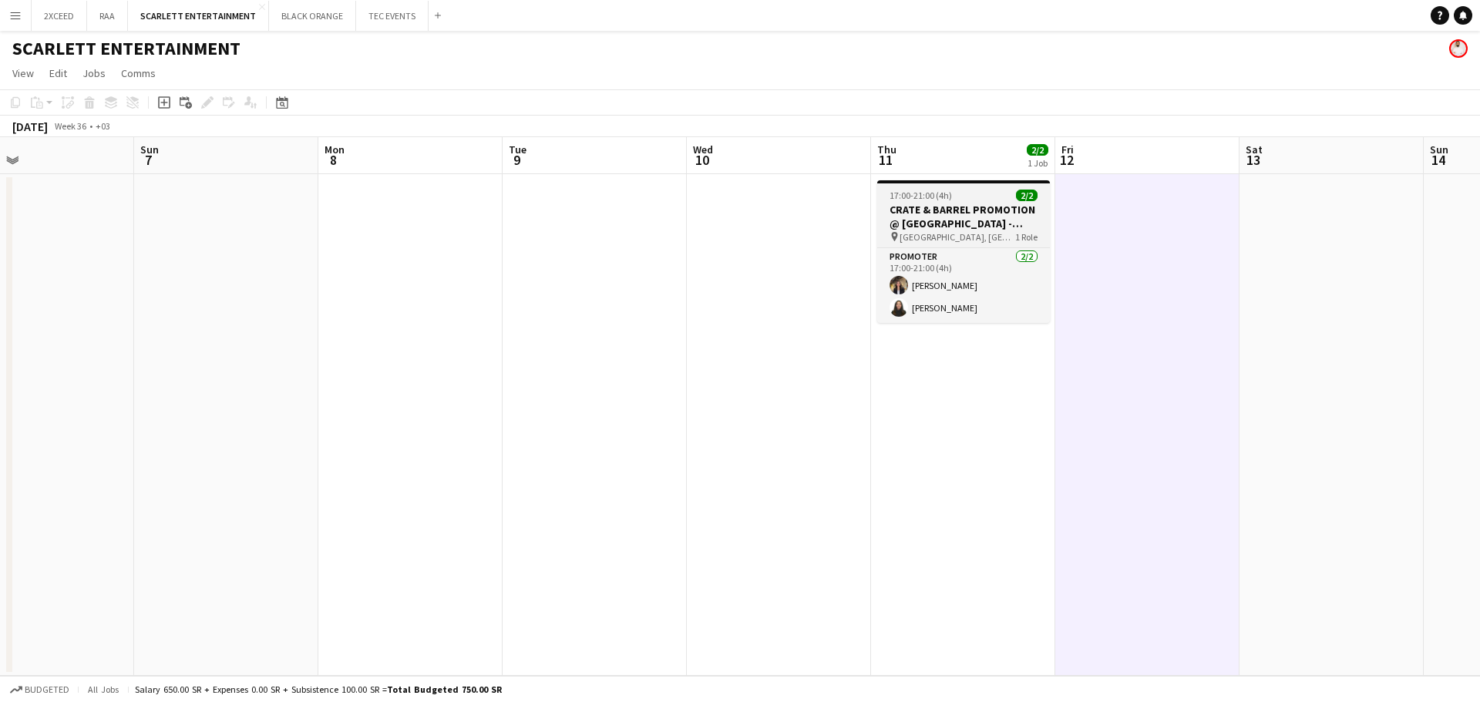
click at [1012, 204] on h3 "CRATE & BARREL PROMOTION @ [GEOGRAPHIC_DATA] - [GEOGRAPHIC_DATA]" at bounding box center [963, 217] width 173 height 28
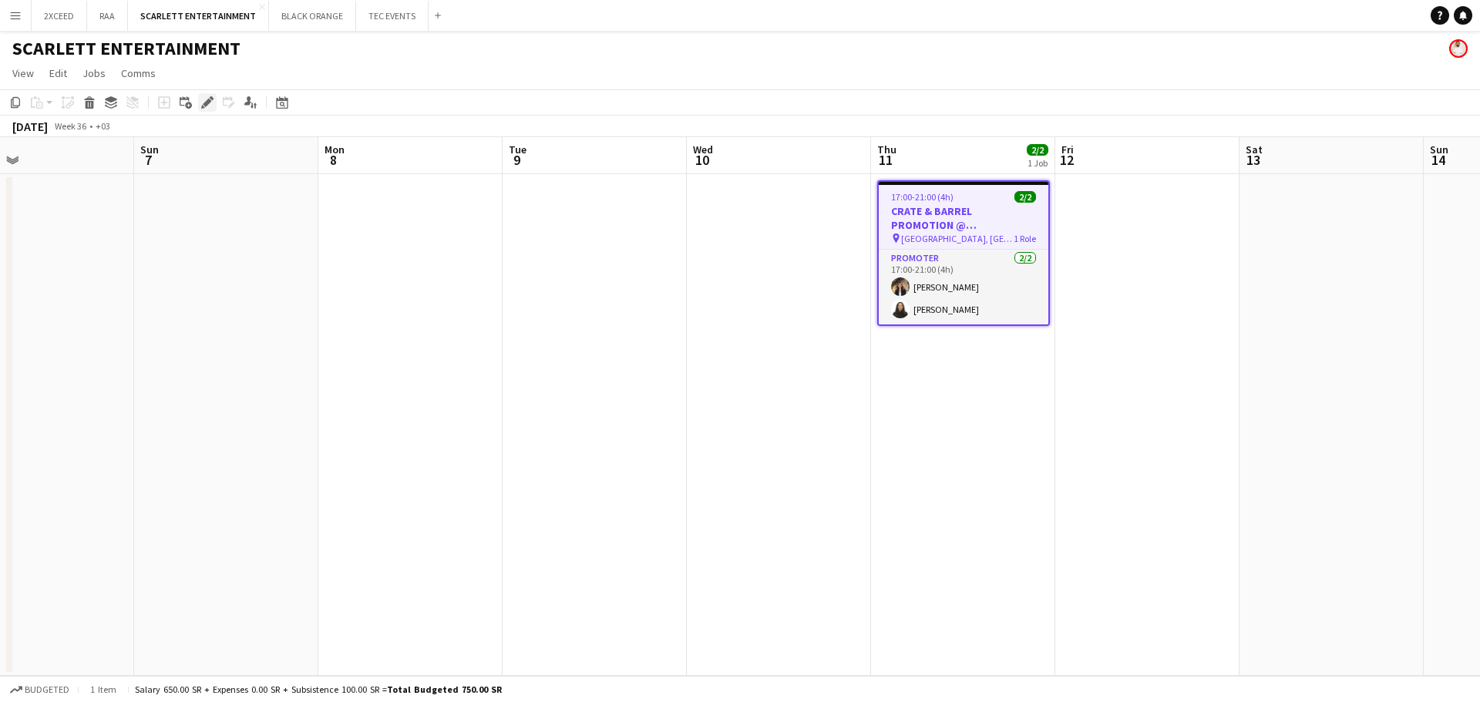
click at [200, 101] on div "Edit" at bounding box center [207, 102] width 19 height 19
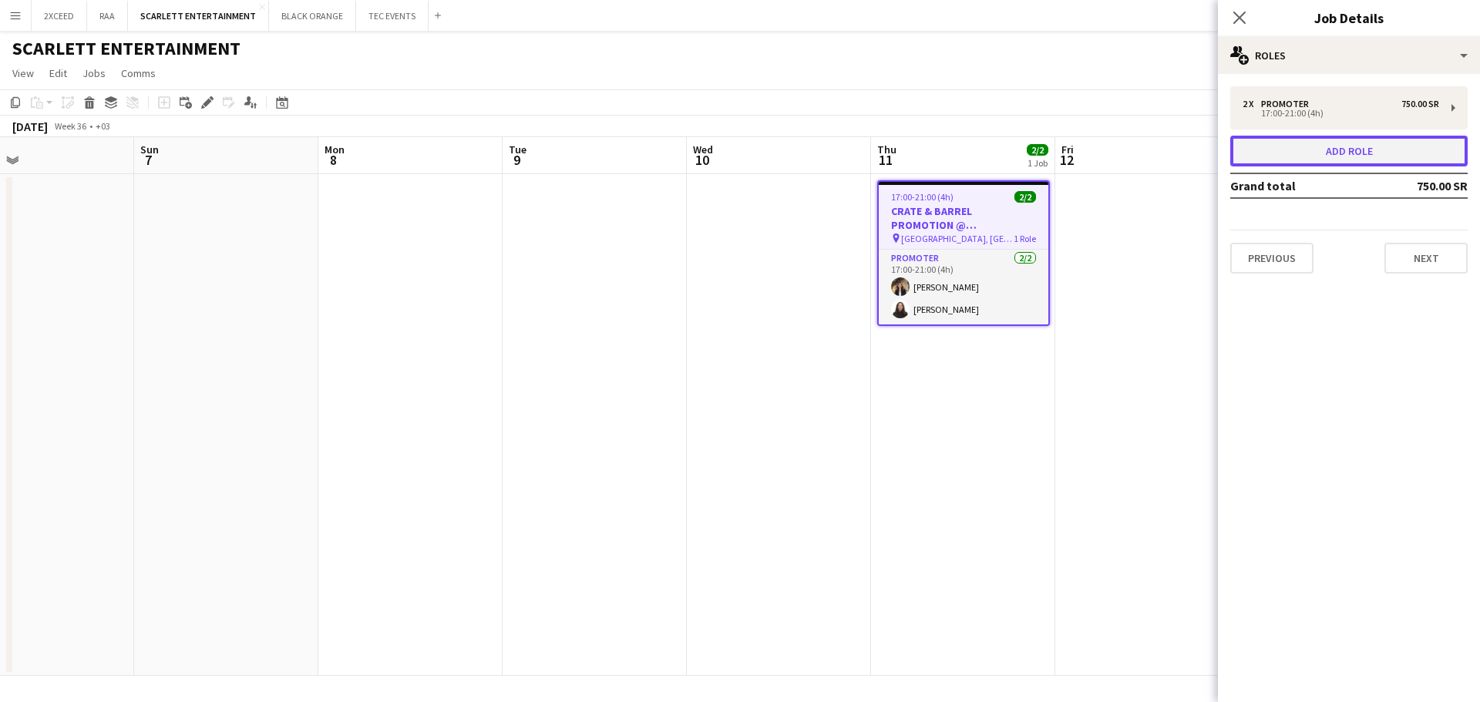
click at [1283, 155] on button "Add role" at bounding box center [1349, 151] width 237 height 31
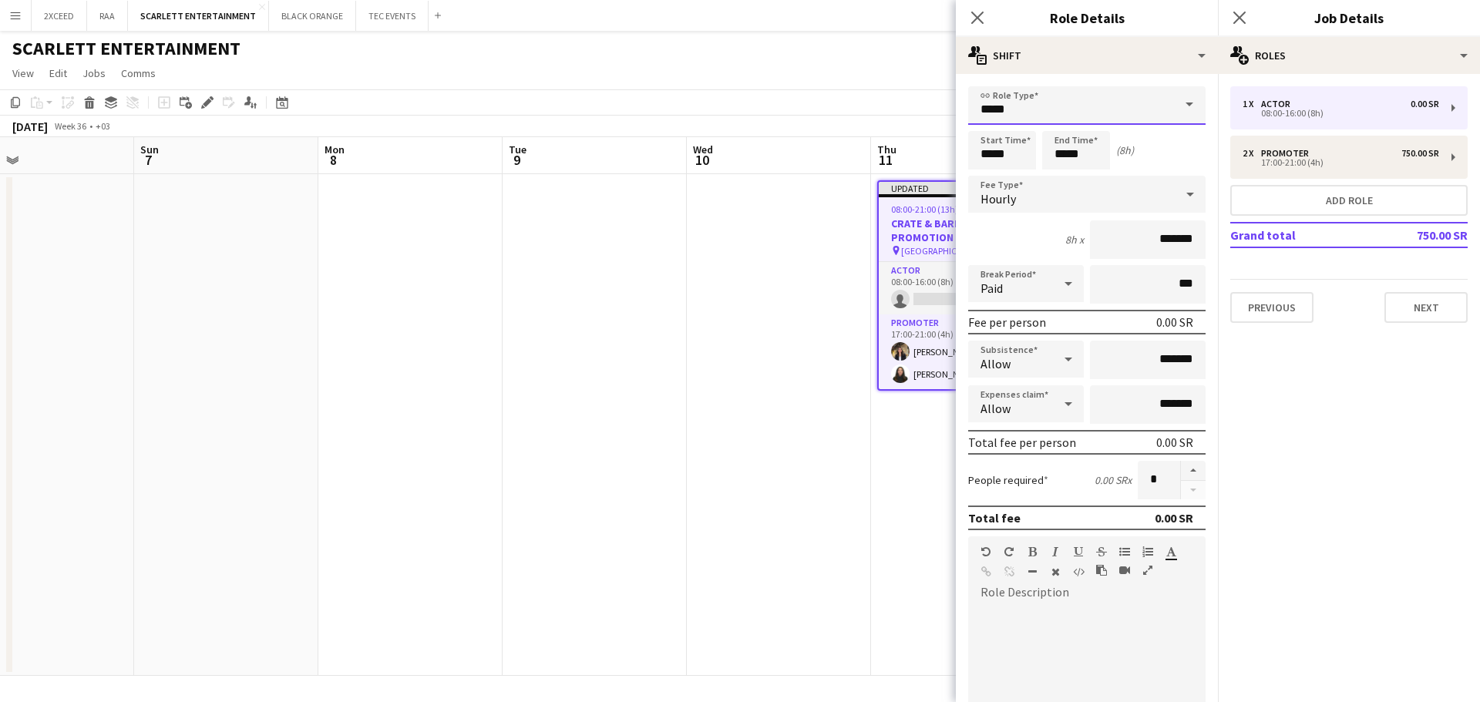
click at [1078, 101] on input "*****" at bounding box center [1086, 105] width 237 height 39
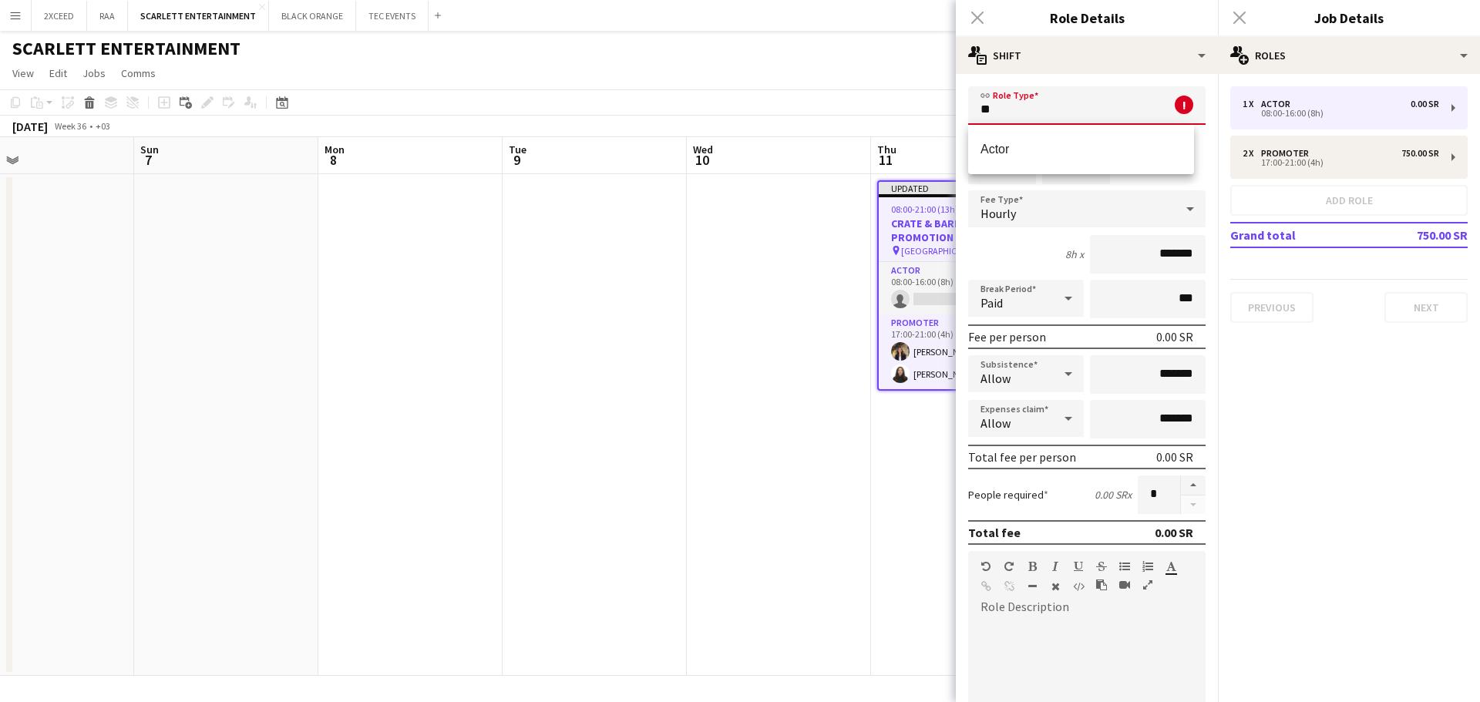
type input "*"
click at [1090, 133] on mat-option "THA Manager" at bounding box center [1081, 149] width 226 height 37
type input "**********"
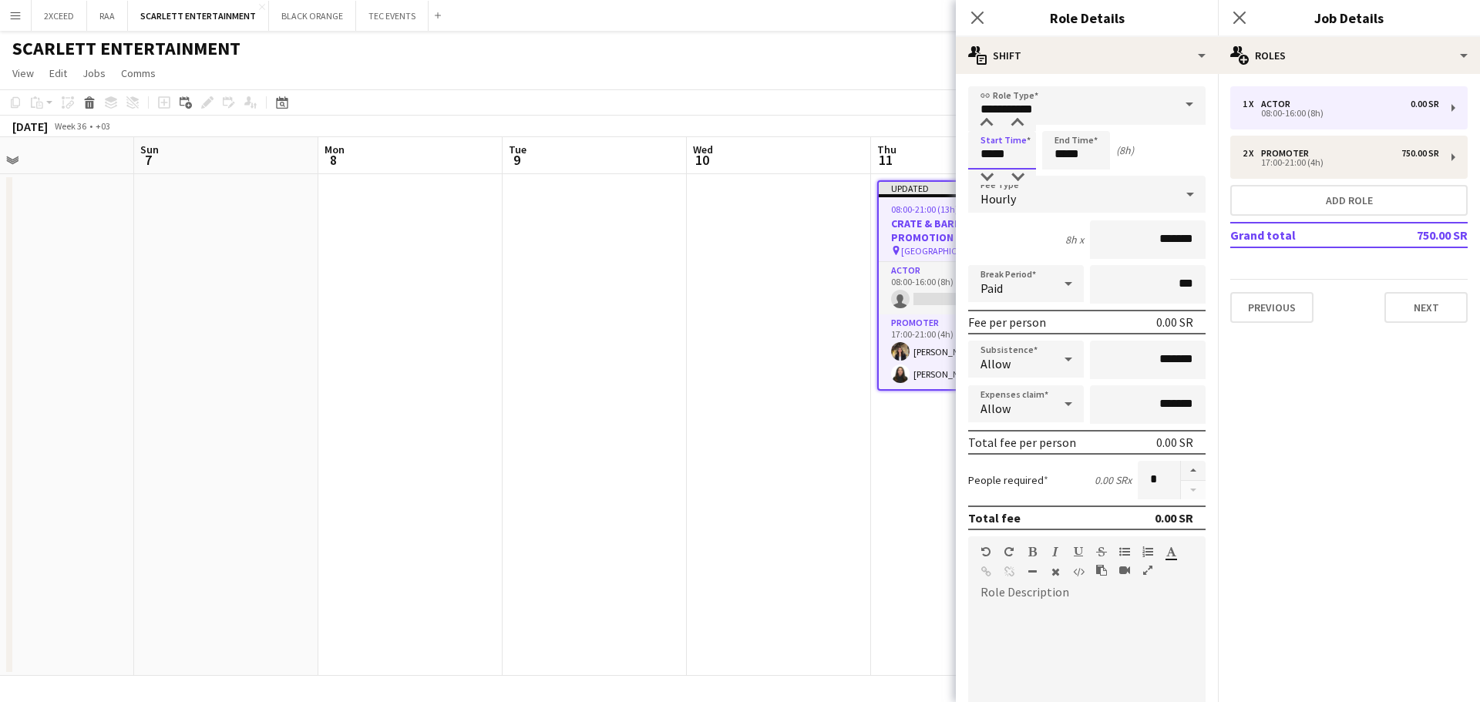
drag, startPoint x: 994, startPoint y: 158, endPoint x: 918, endPoint y: 163, distance: 76.5
click at [918, 163] on body "Menu Boards Boards Boards All jobs Status Workforce Workforce My Workforce Recr…" at bounding box center [740, 351] width 1480 height 702
type input "*****"
drag, startPoint x: 1066, startPoint y: 160, endPoint x: 1046, endPoint y: 160, distance: 19.3
click at [1046, 160] on input "*****" at bounding box center [1076, 150] width 68 height 39
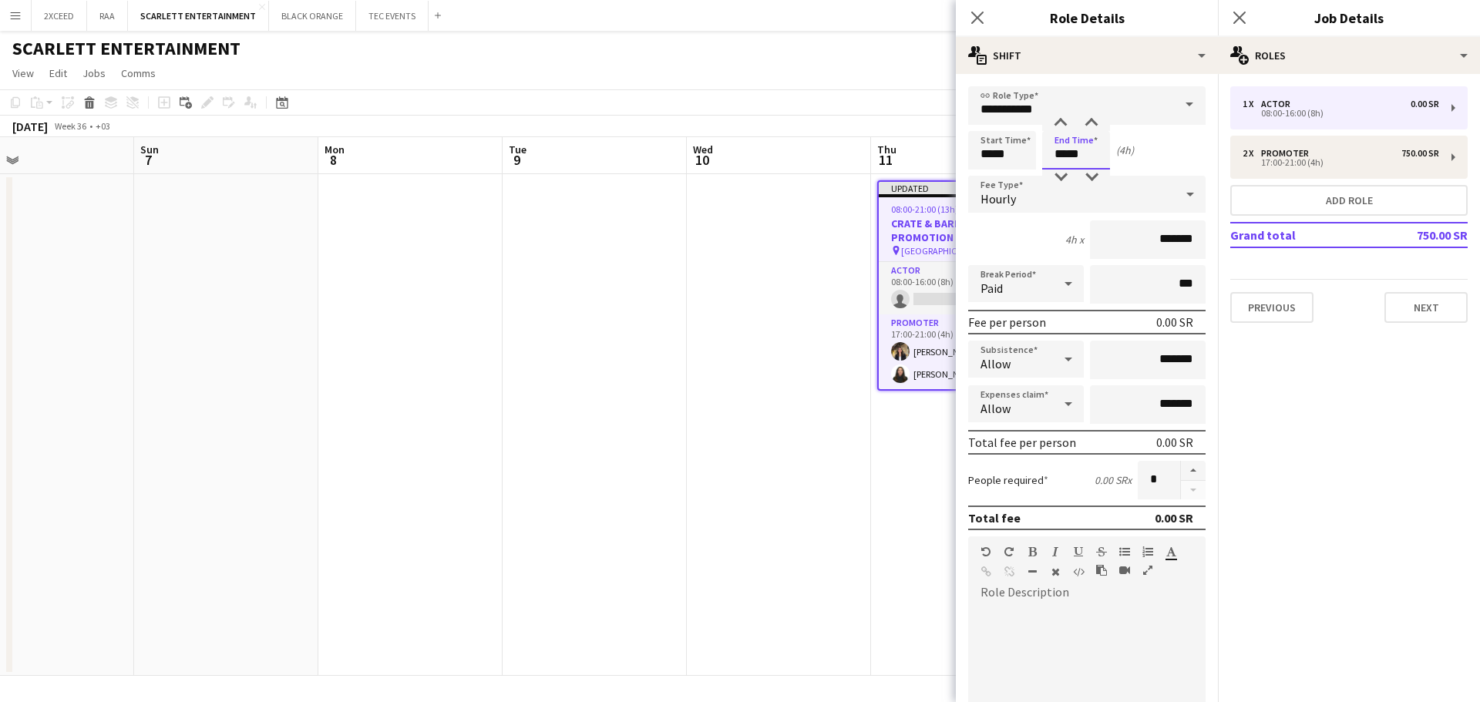
type input "*****"
click at [1029, 188] on div "Hourly" at bounding box center [1071, 194] width 207 height 37
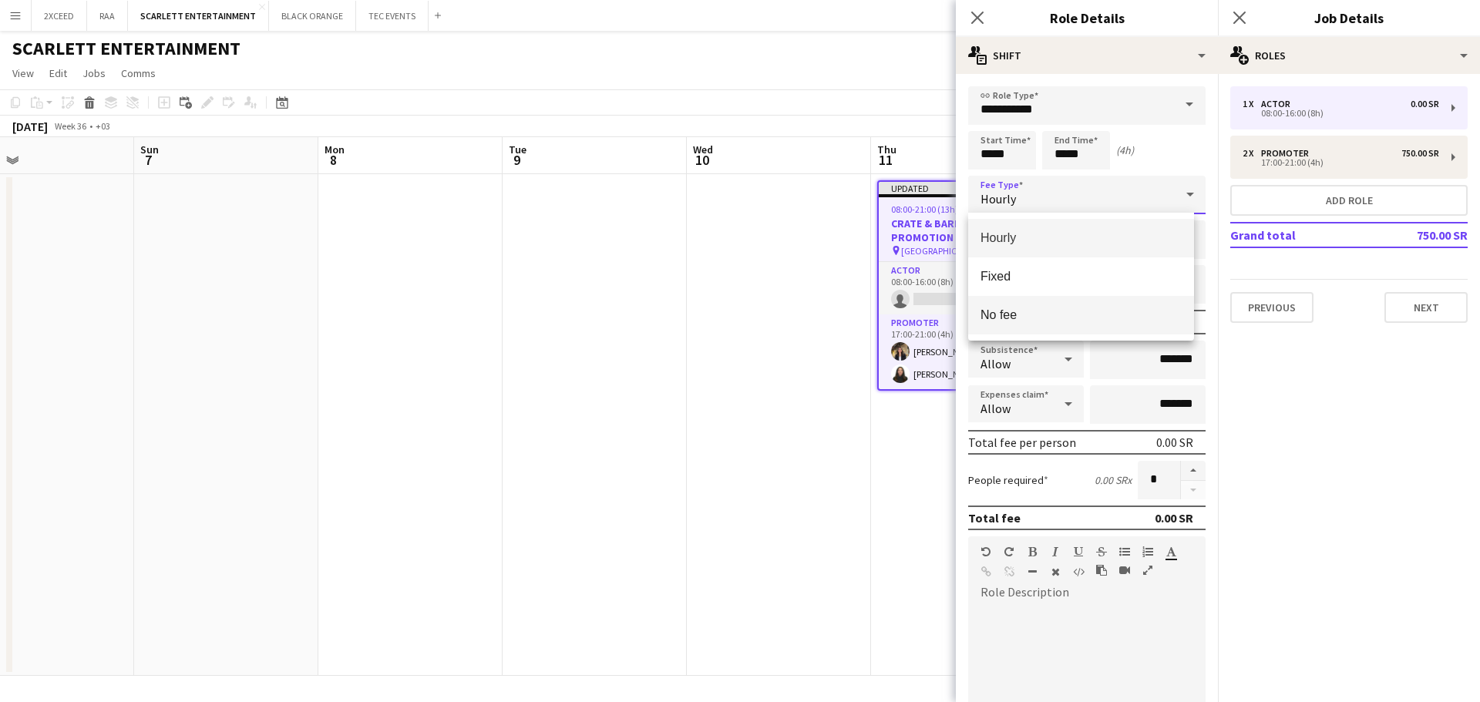
click at [1060, 321] on span "No fee" at bounding box center [1081, 315] width 201 height 15
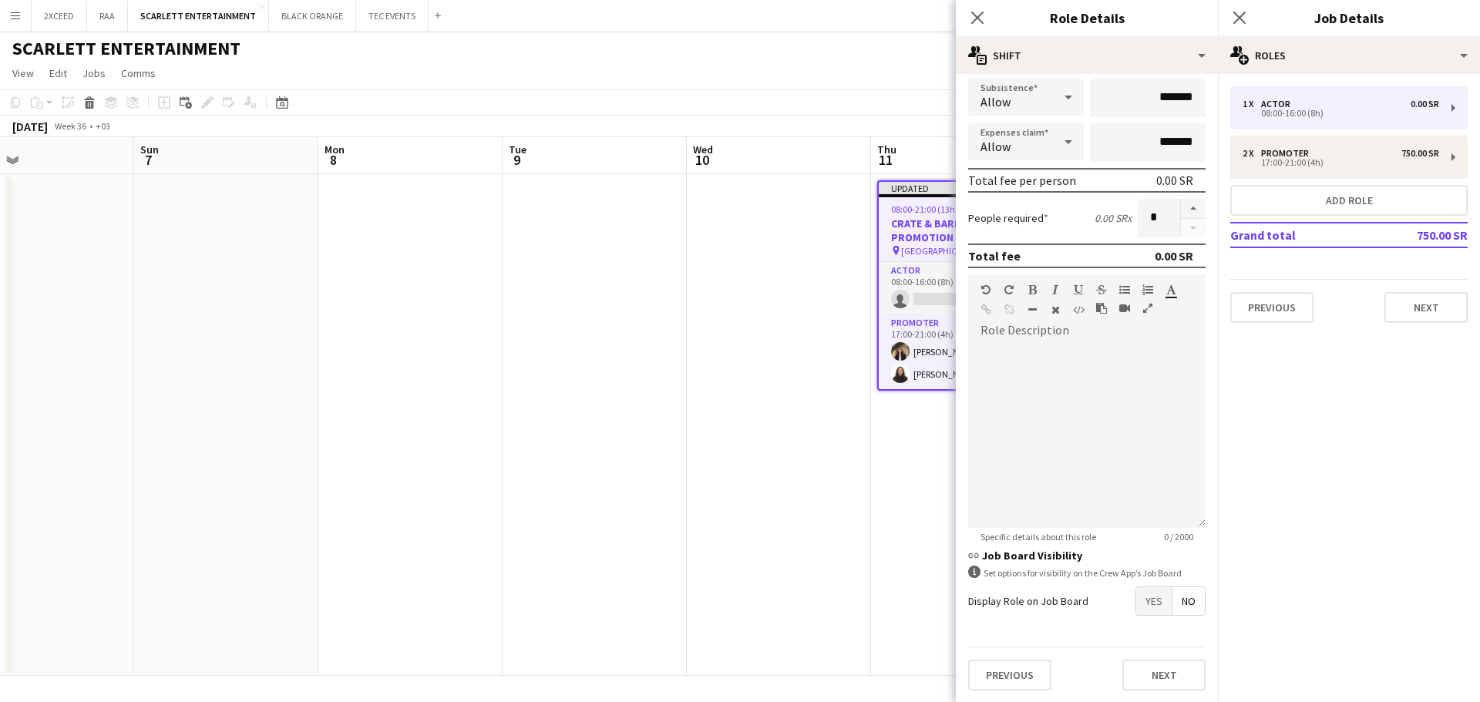
scroll to position [149, 0]
click at [1177, 662] on button "Next" at bounding box center [1164, 674] width 83 height 31
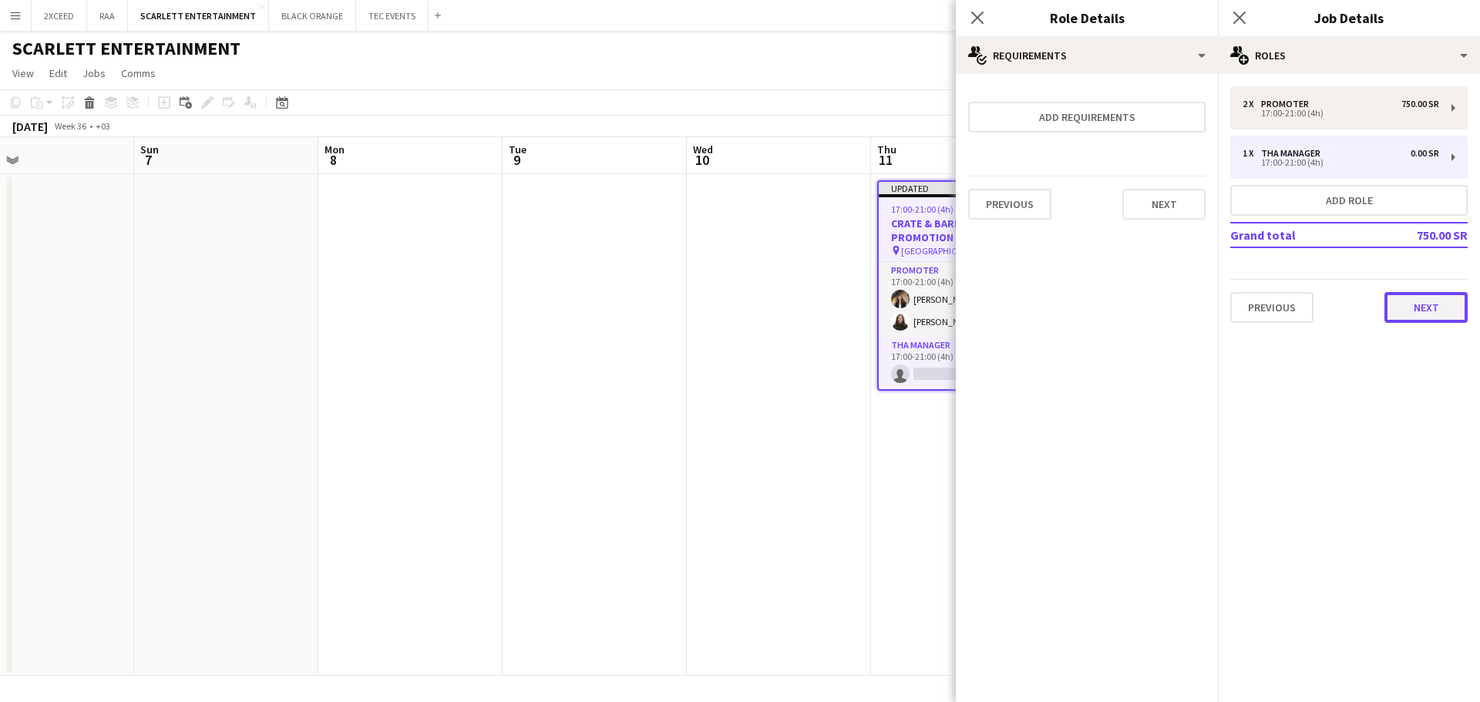
click at [1431, 310] on button "Next" at bounding box center [1426, 307] width 83 height 31
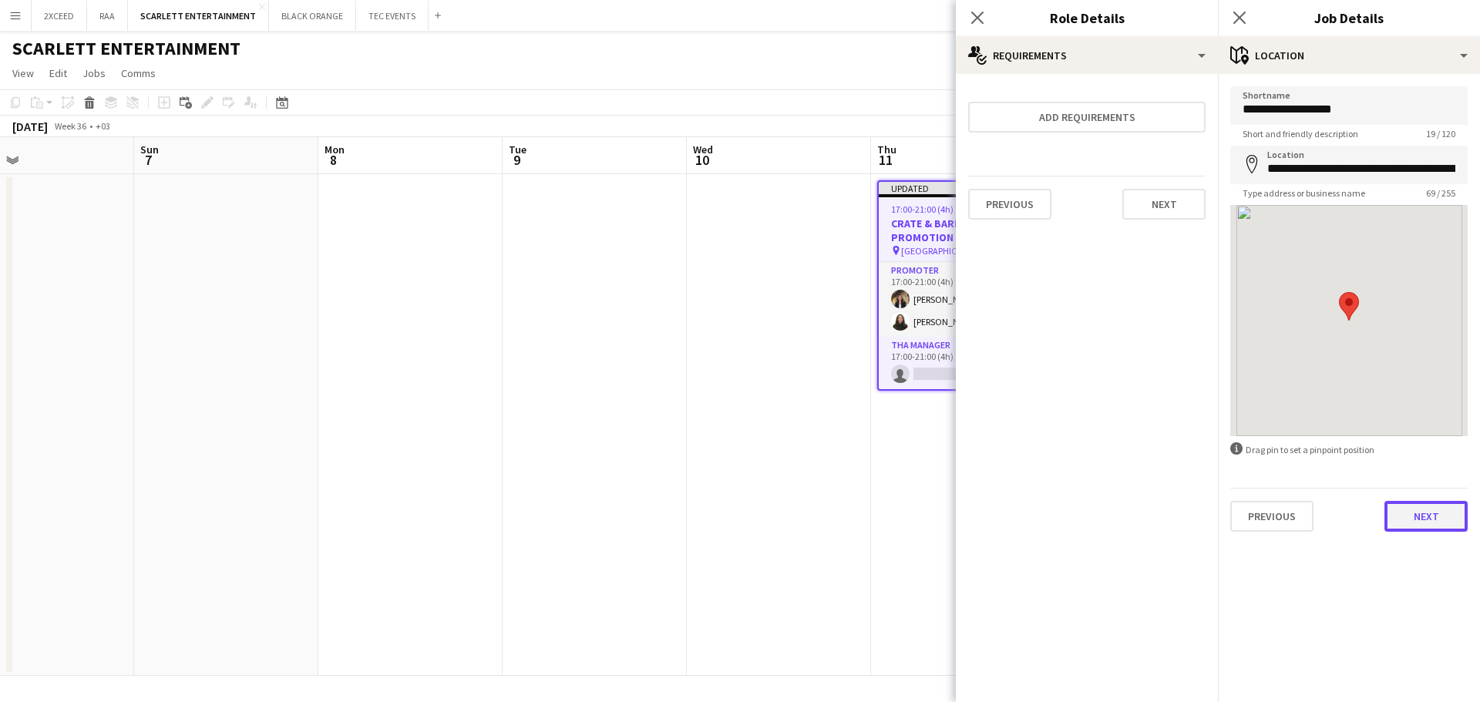
click at [1457, 514] on button "Next" at bounding box center [1426, 516] width 83 height 31
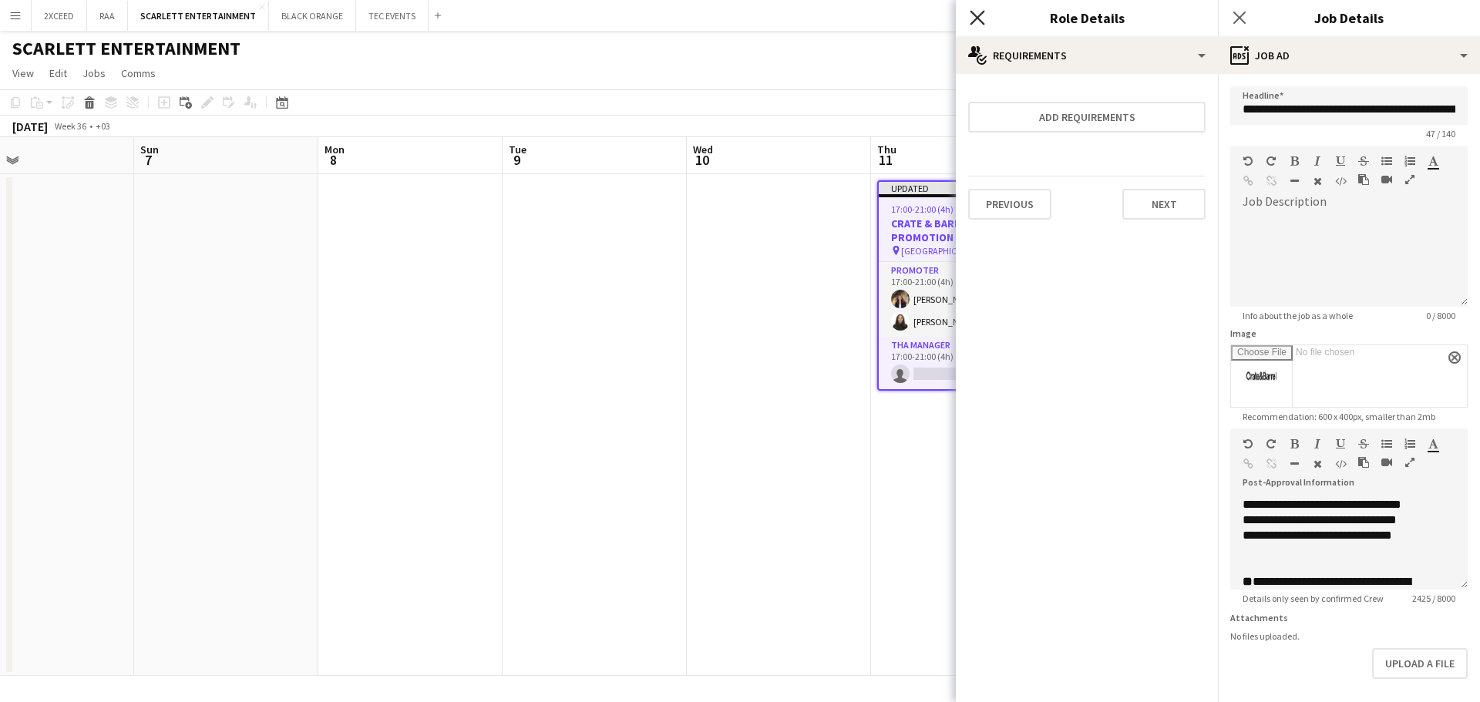
click at [972, 14] on icon "Close pop-in" at bounding box center [977, 17] width 15 height 15
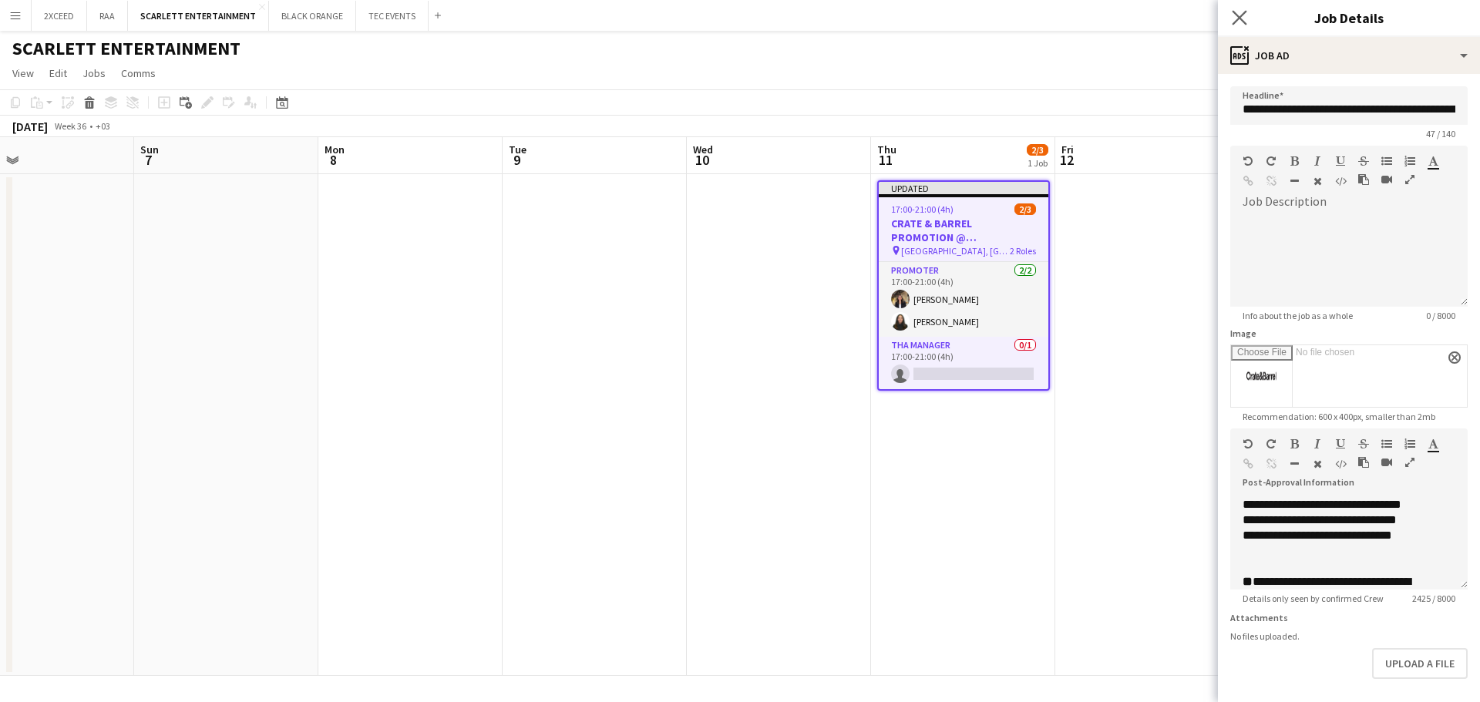
click at [1248, 15] on app-icon "Close pop-in" at bounding box center [1240, 18] width 22 height 22
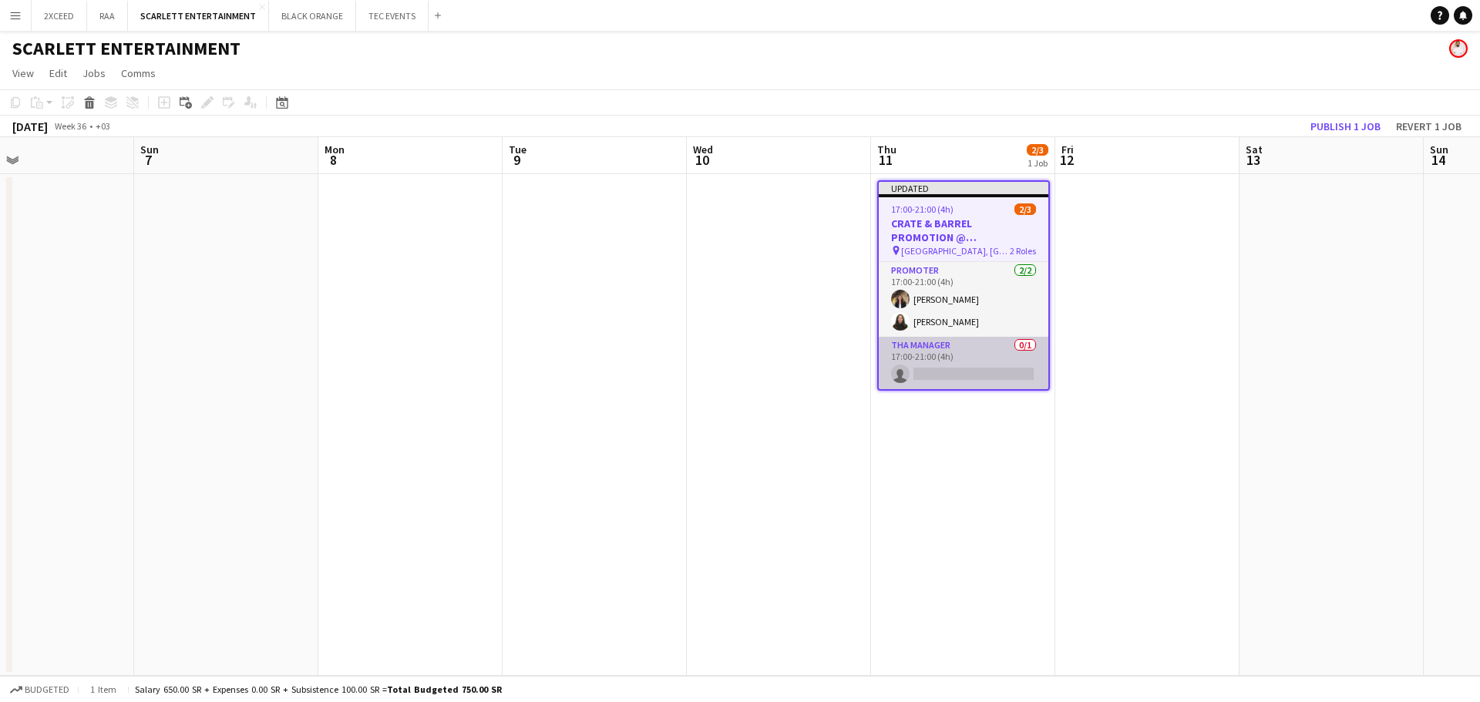
click at [971, 359] on app-card-role "THA Manager 0/1 17:00-21:00 (4h) single-neutral-actions" at bounding box center [964, 363] width 170 height 52
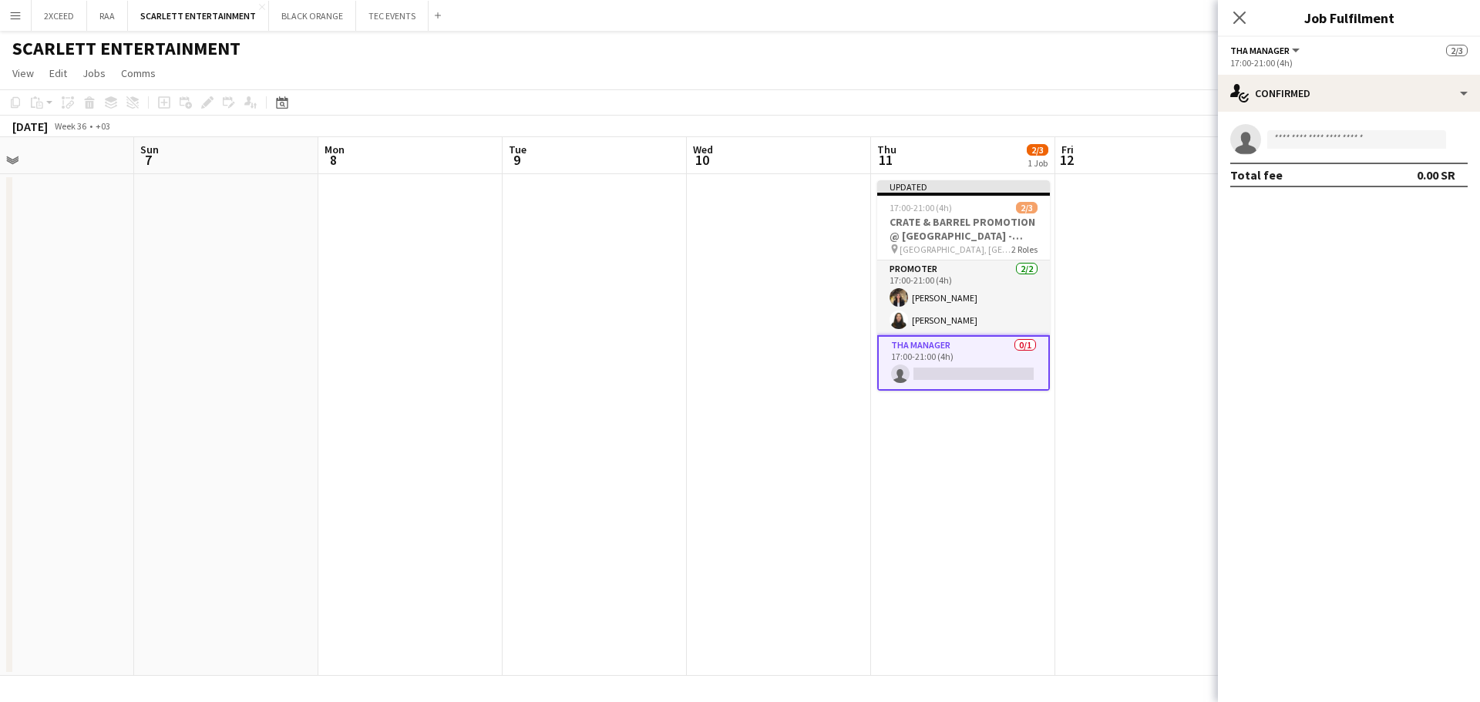
click at [1133, 291] on app-date-cell at bounding box center [1148, 425] width 184 height 502
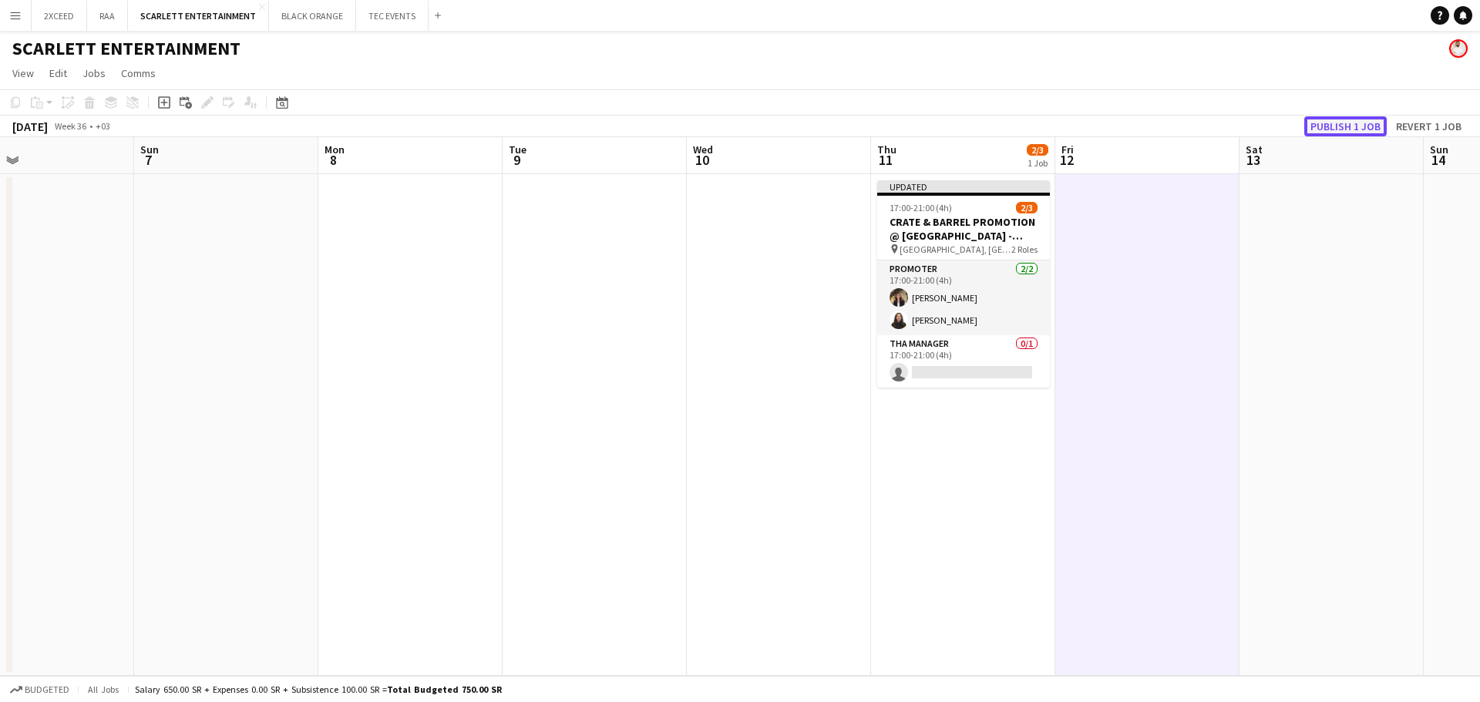
click at [1329, 127] on button "Publish 1 job" at bounding box center [1346, 126] width 83 height 20
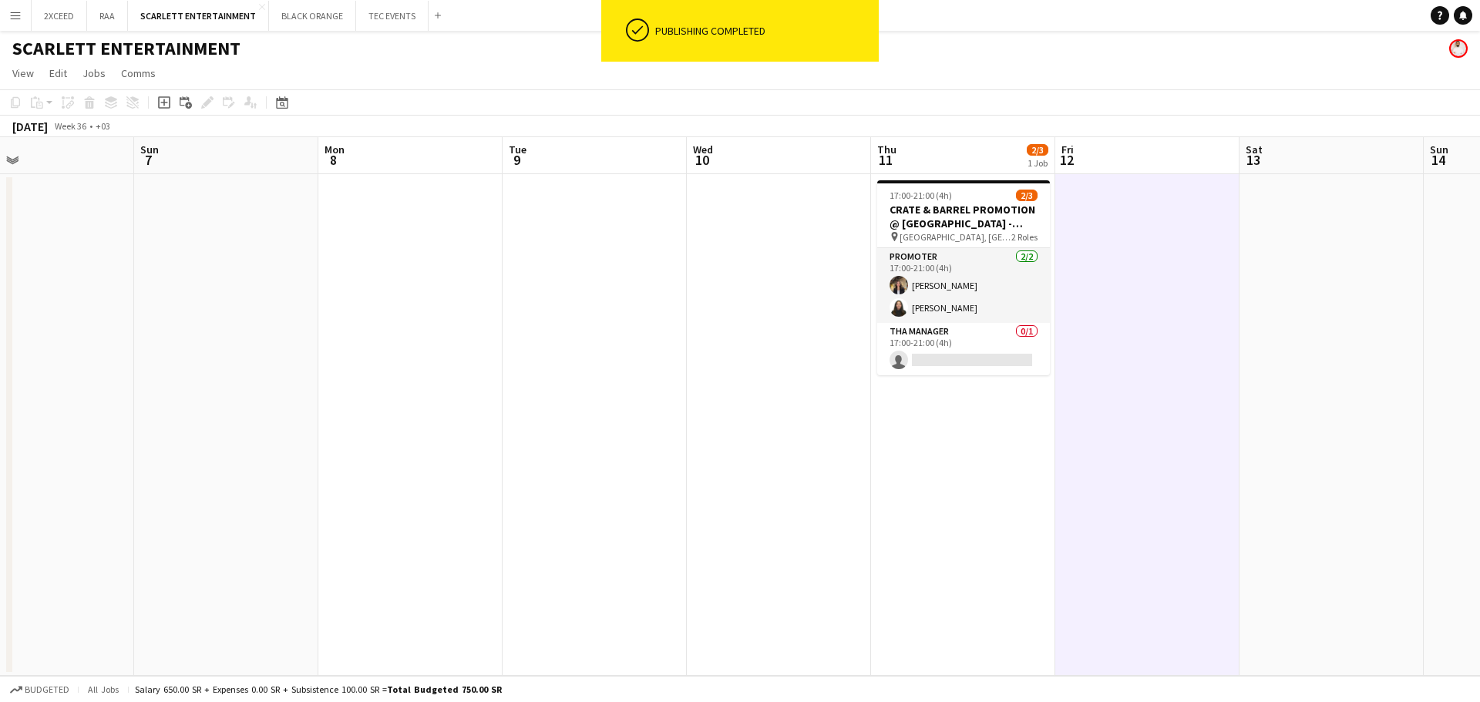
click at [965, 359] on app-card-role "THA Manager 0/1 17:00-21:00 (4h) single-neutral-actions" at bounding box center [963, 349] width 173 height 52
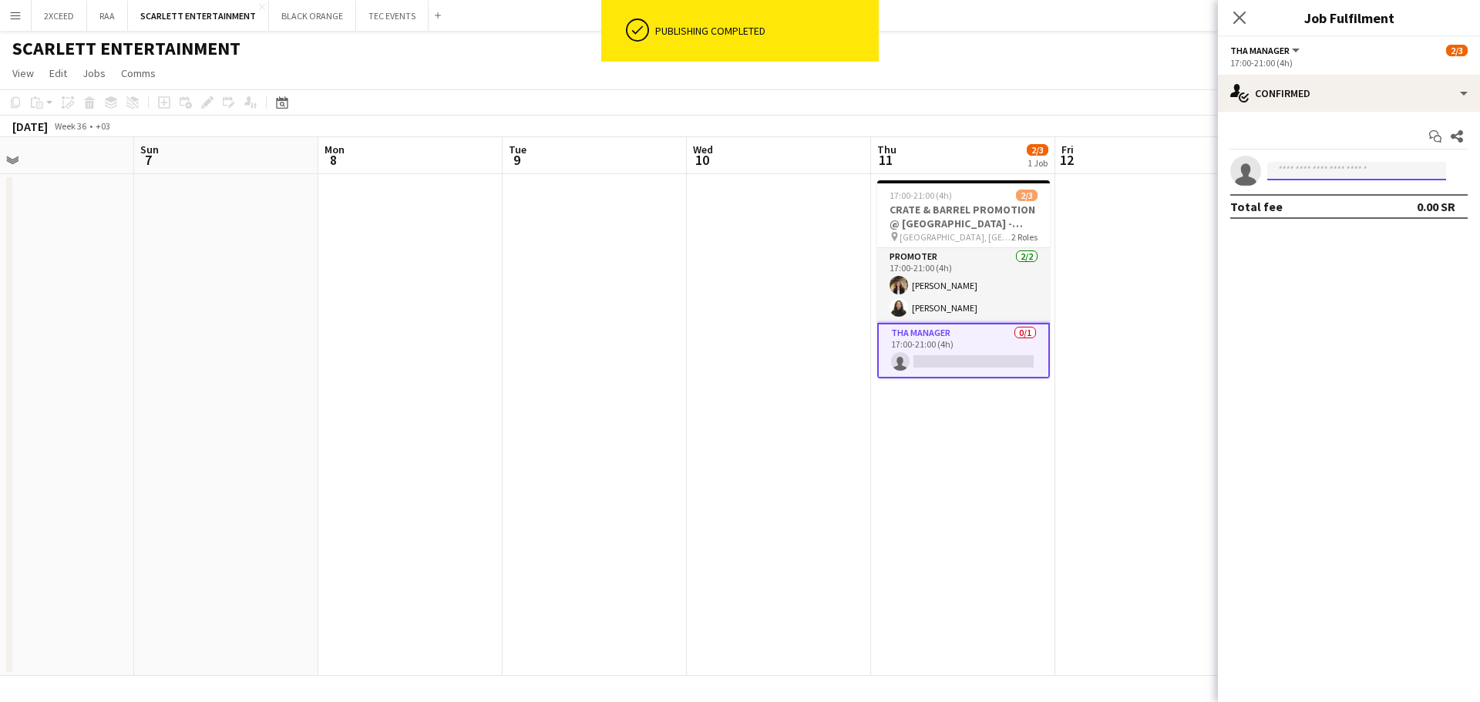
click at [1279, 168] on input at bounding box center [1357, 171] width 179 height 19
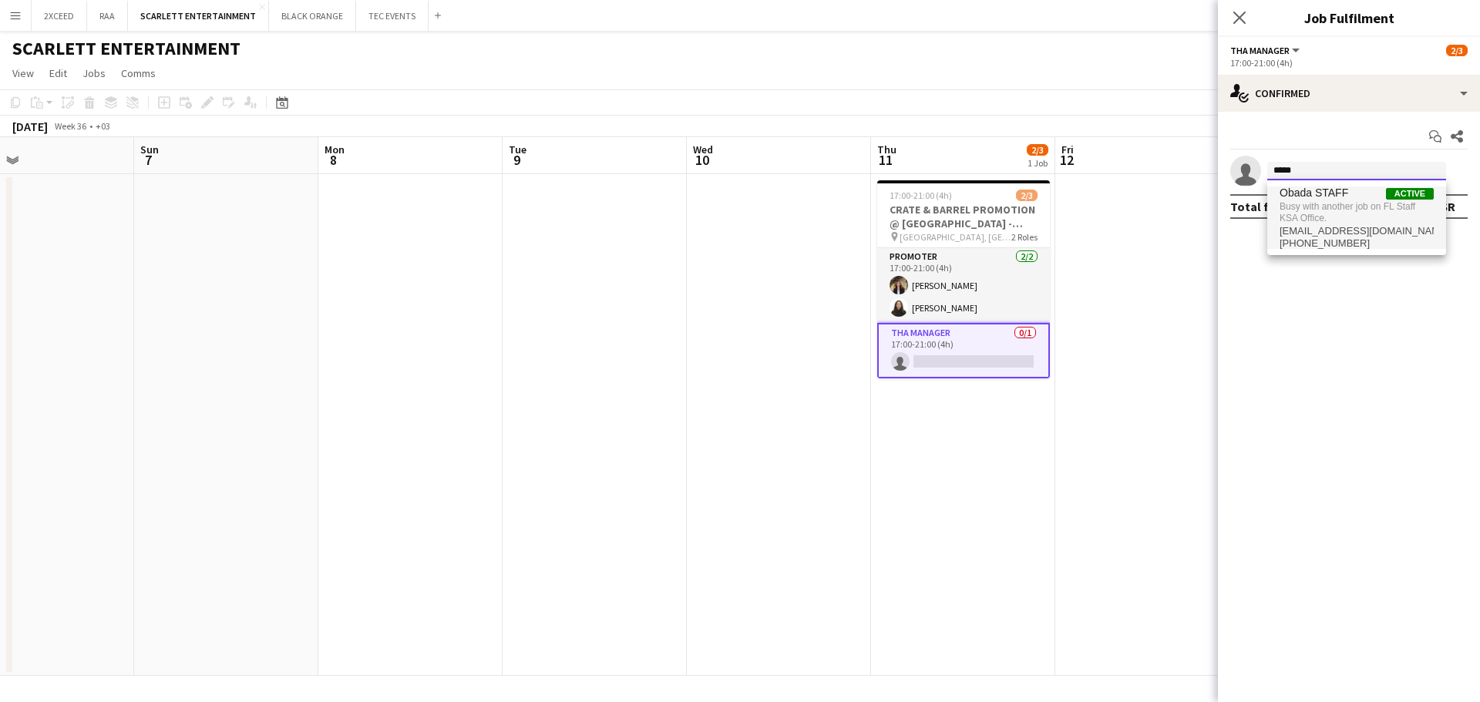
type input "*****"
click at [1322, 211] on span "Busy with another job on FL Staff KSA Office." at bounding box center [1357, 212] width 154 height 25
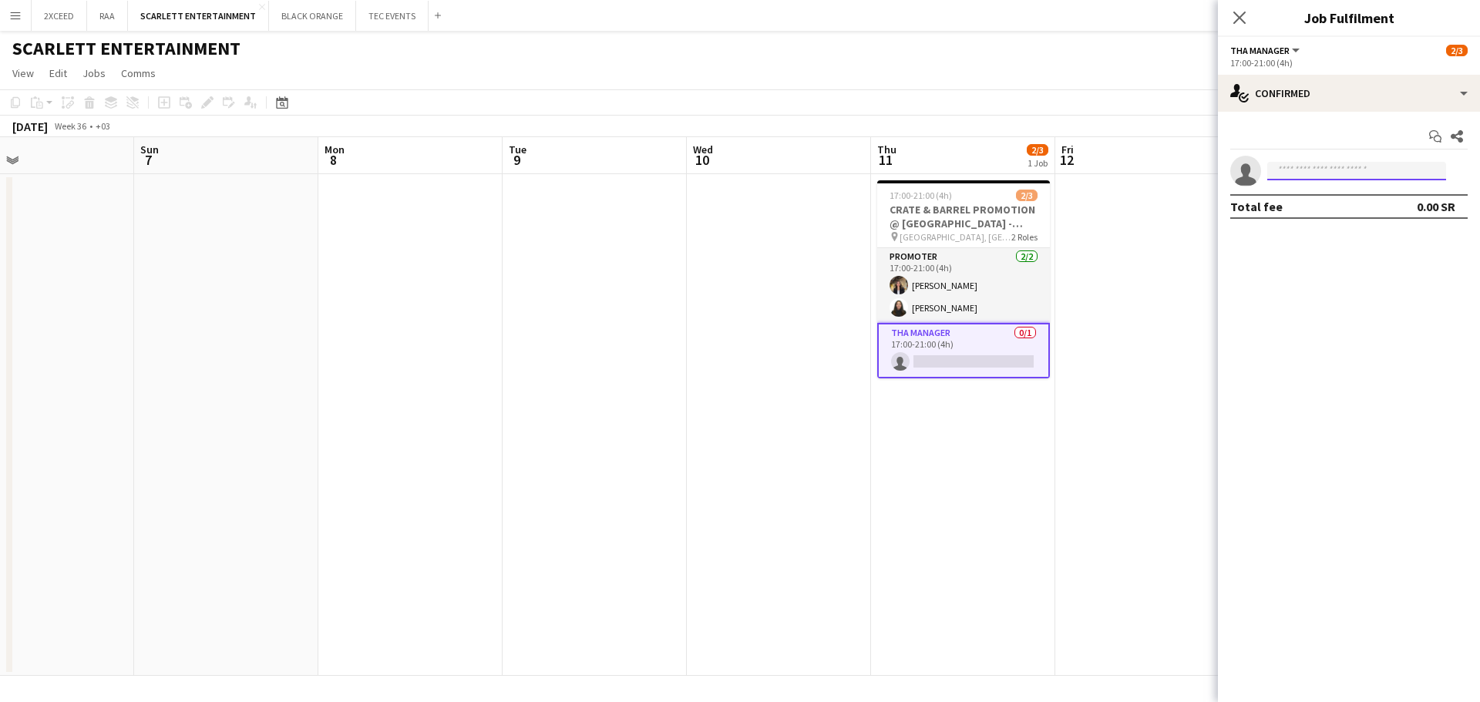
click at [1316, 171] on input at bounding box center [1357, 171] width 179 height 19
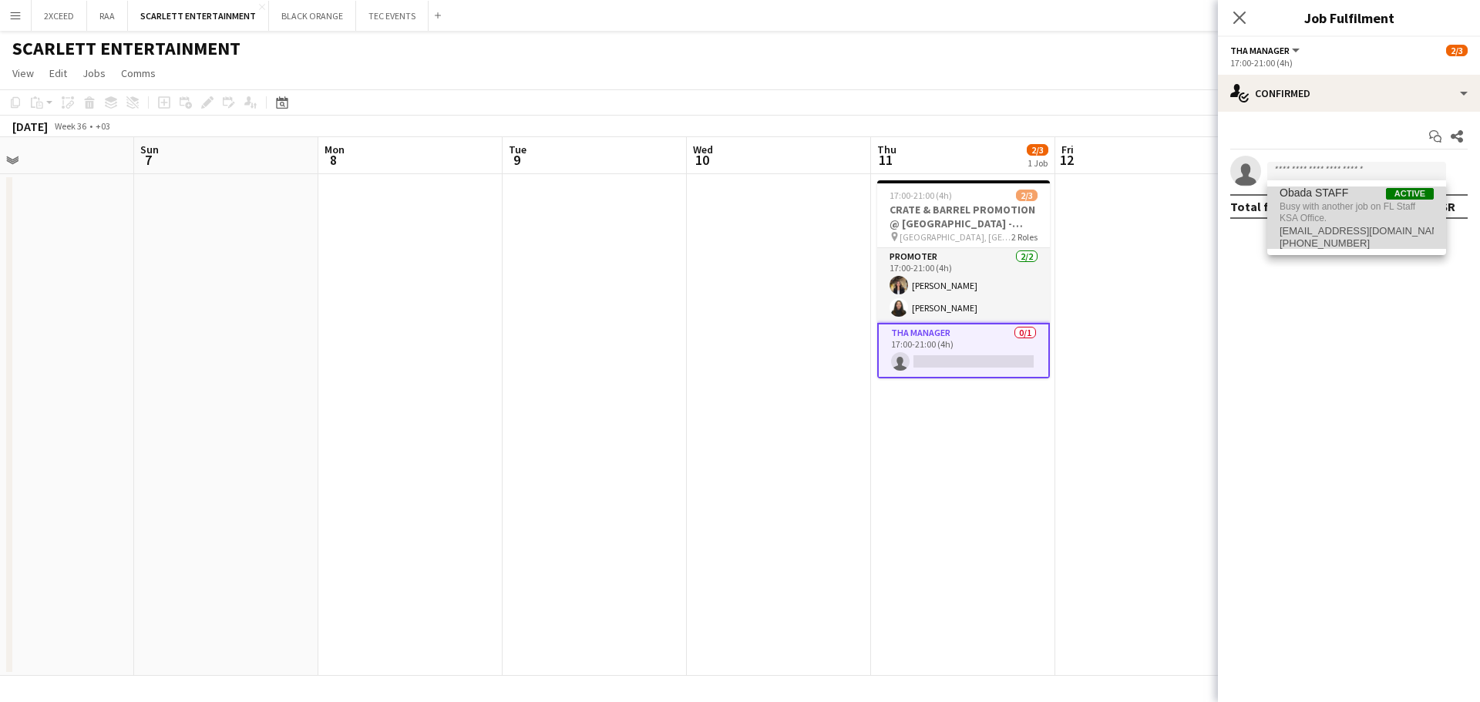
click at [1312, 224] on span "Busy with another job on FL Staff KSA Office." at bounding box center [1357, 212] width 154 height 25
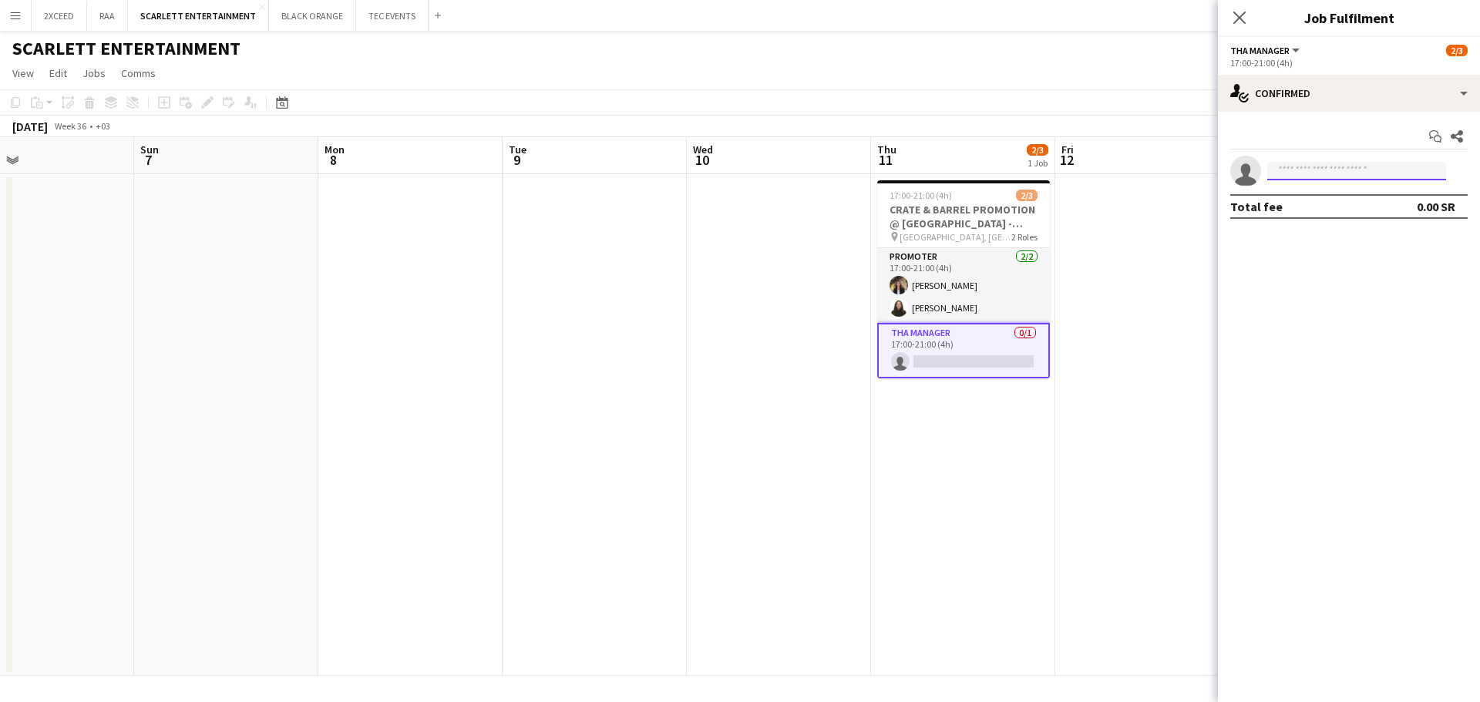
click at [1335, 173] on input at bounding box center [1357, 171] width 179 height 19
